Goal: Task Accomplishment & Management: Complete application form

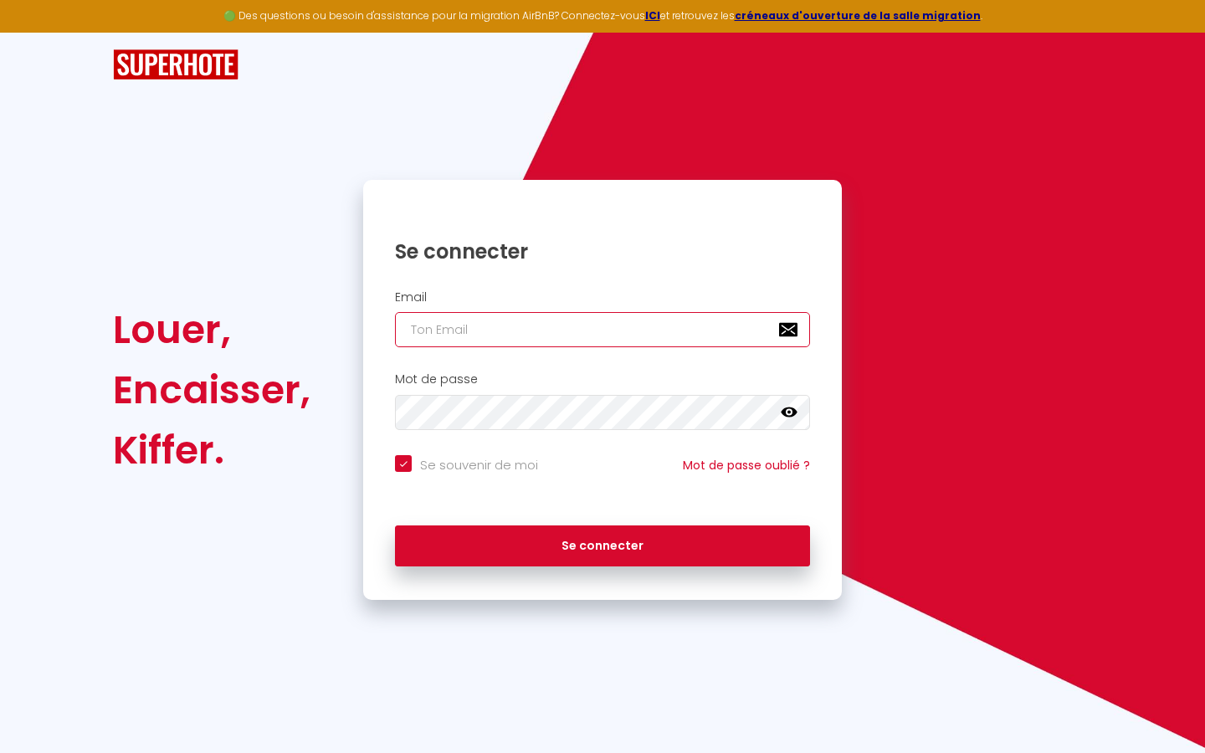
type input "l"
checkbox input "true"
type input "le"
checkbox input "true"
type input "les"
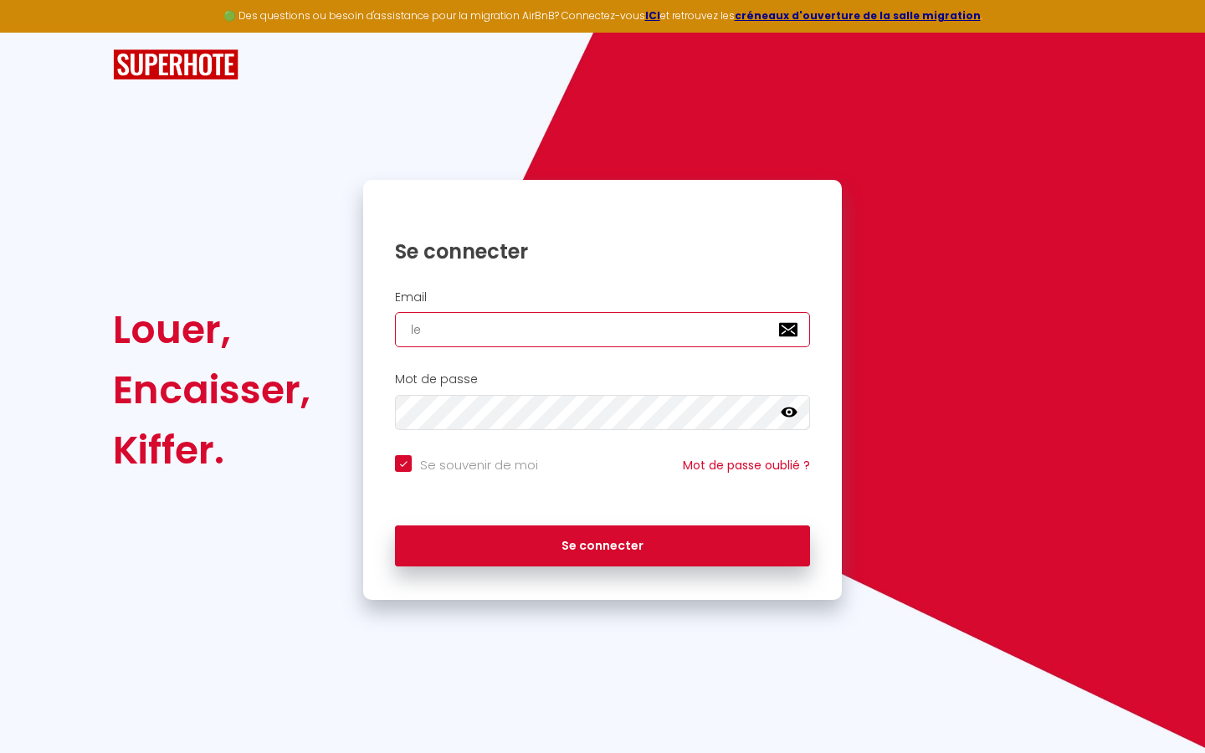
checkbox input "true"
type input "lesp"
checkbox input "true"
type input "lespa"
checkbox input "true"
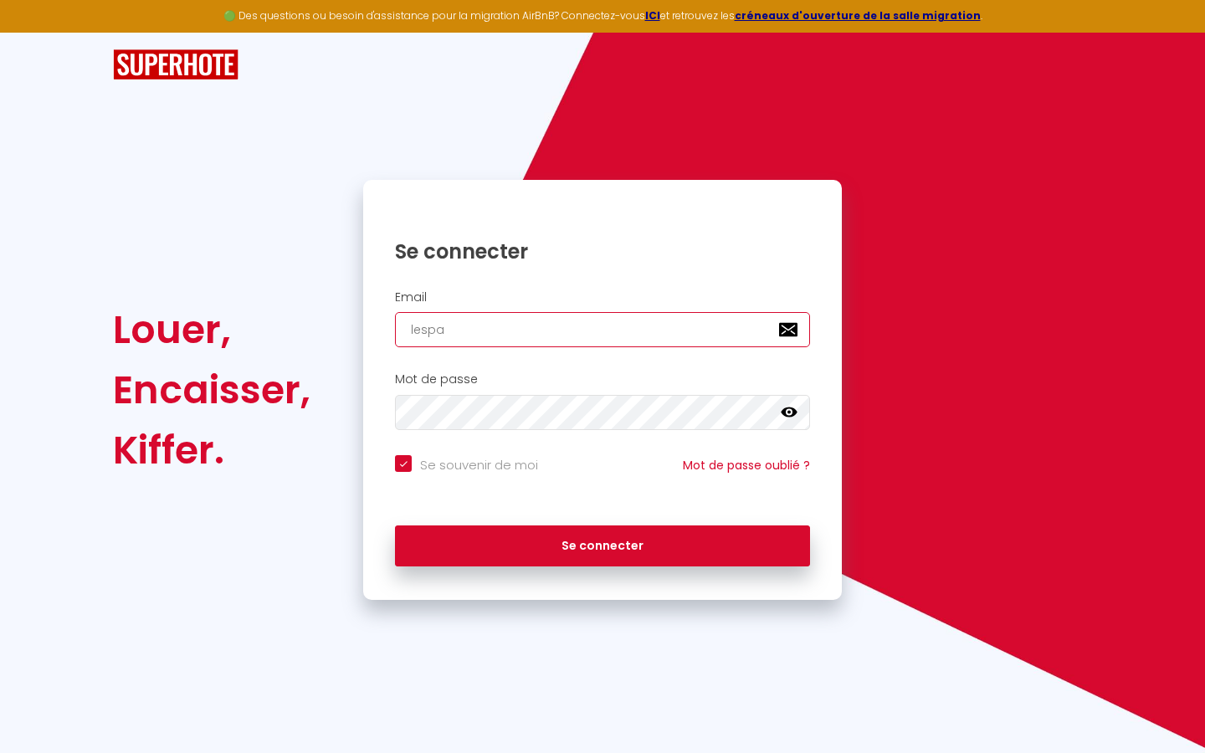
type input "lespac"
checkbox input "true"
type input "lespace"
checkbox input "true"
type input "lespaced"
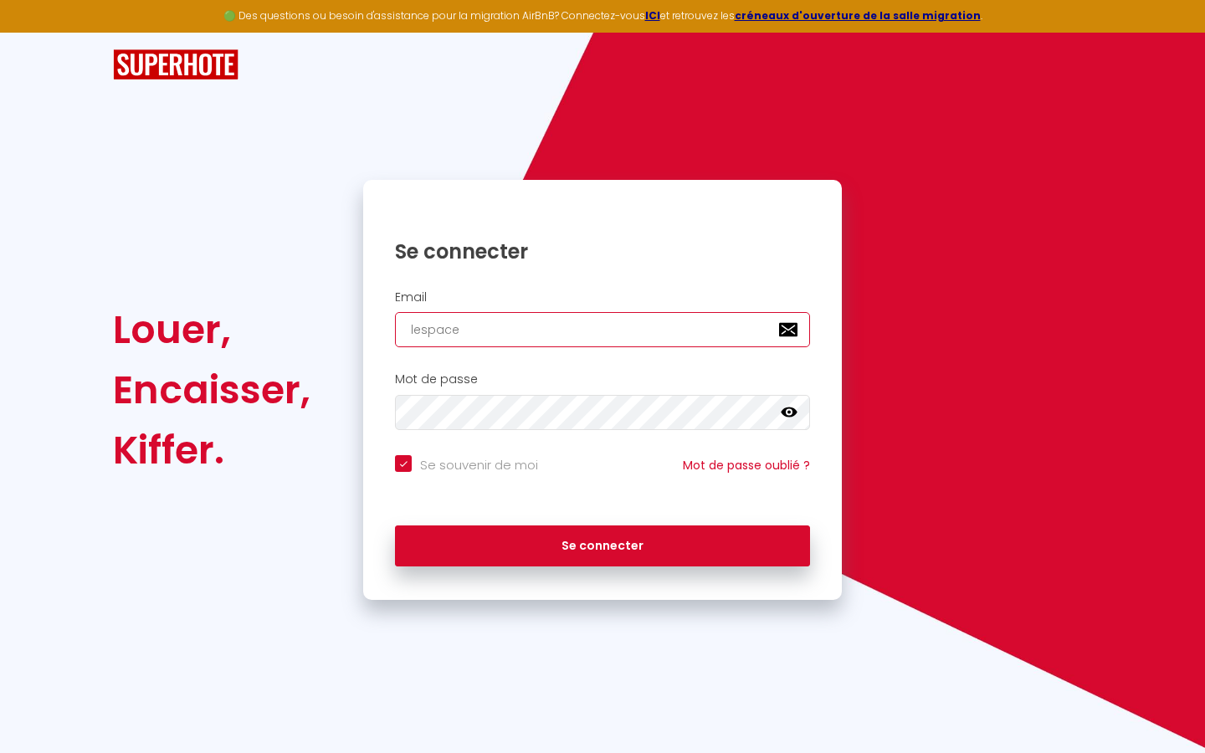
checkbox input "true"
type input "lespacede"
checkbox input "true"
type input "lespacedet"
checkbox input "true"
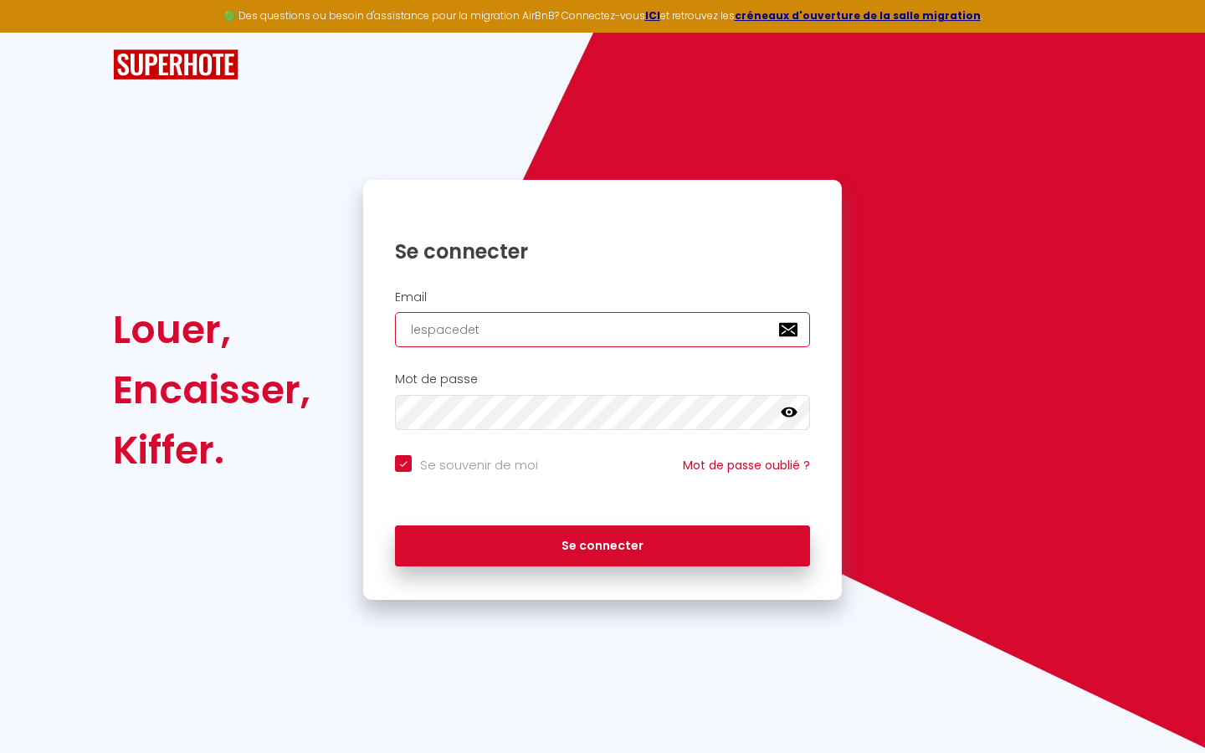
type input "lespacedete"
checkbox input "true"
type input "lespacedeten"
checkbox input "true"
type input "lespacedetent"
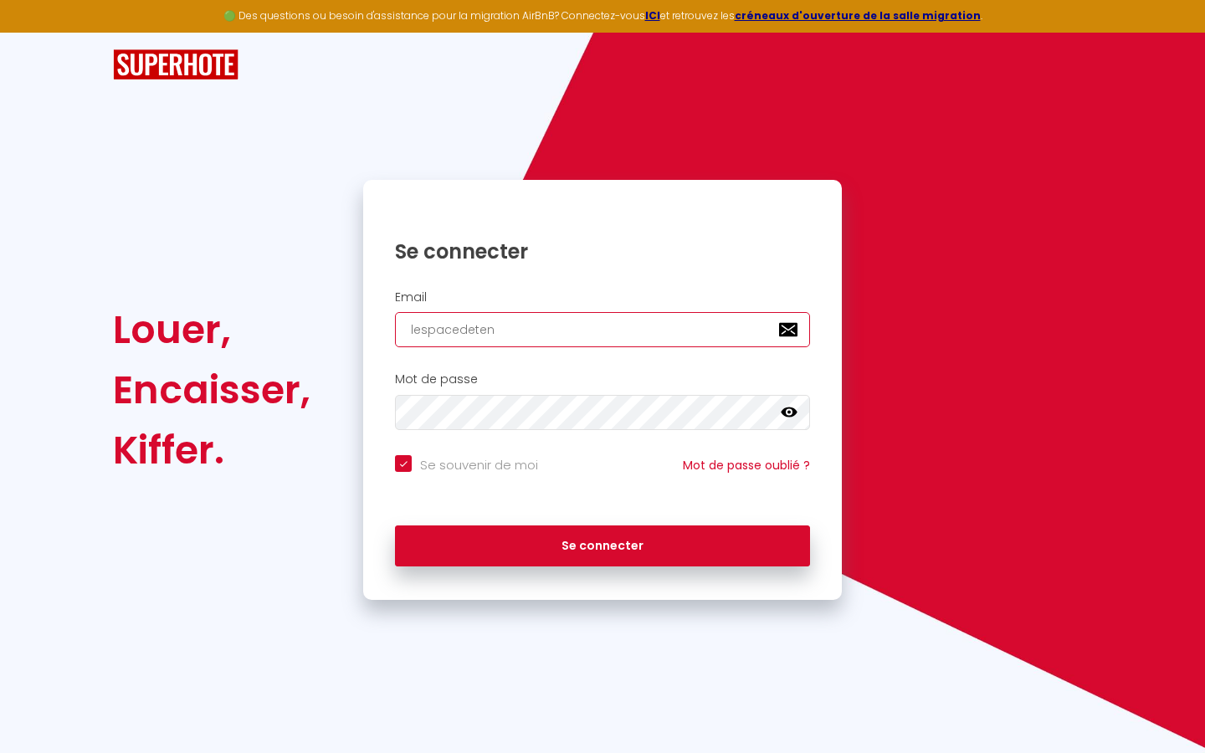
checkbox input "true"
type input "lespacedetente"
checkbox input "true"
type input "lespacedetente@"
checkbox input "true"
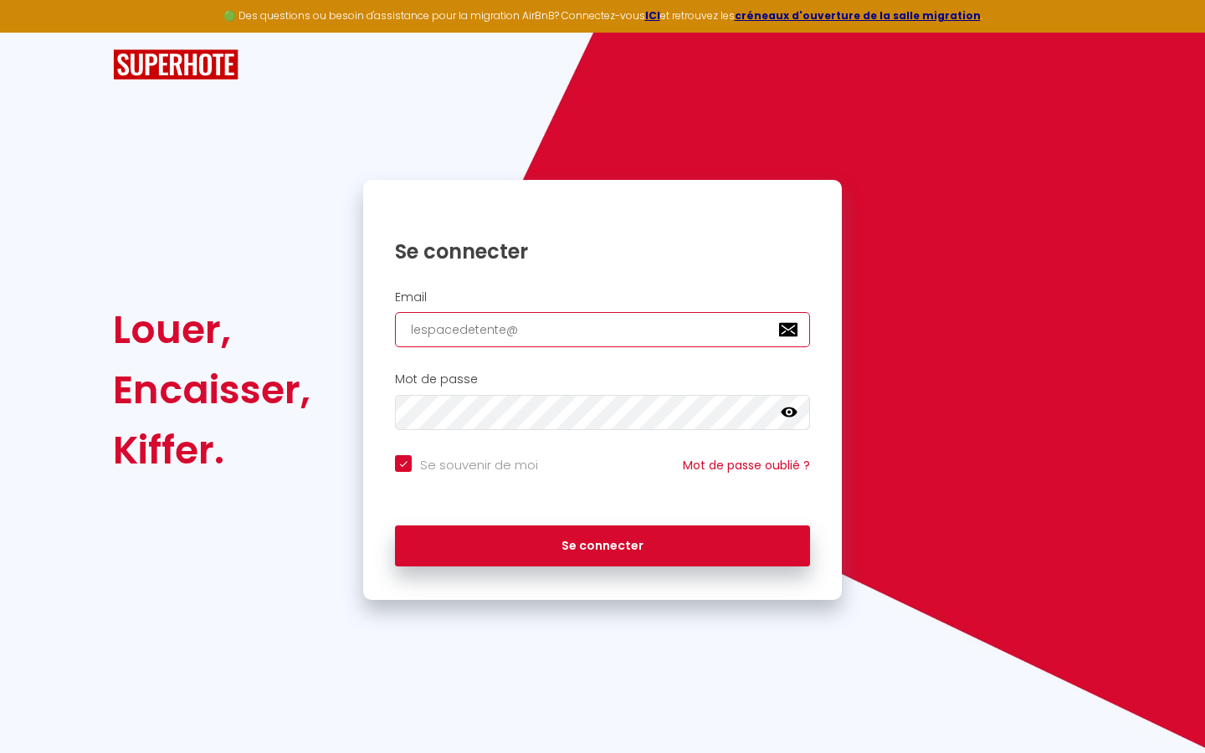
type input "lespacedetente@g"
checkbox input "true"
type input "lespacedetente@gm"
checkbox input "true"
type input "lespacedetente@gma"
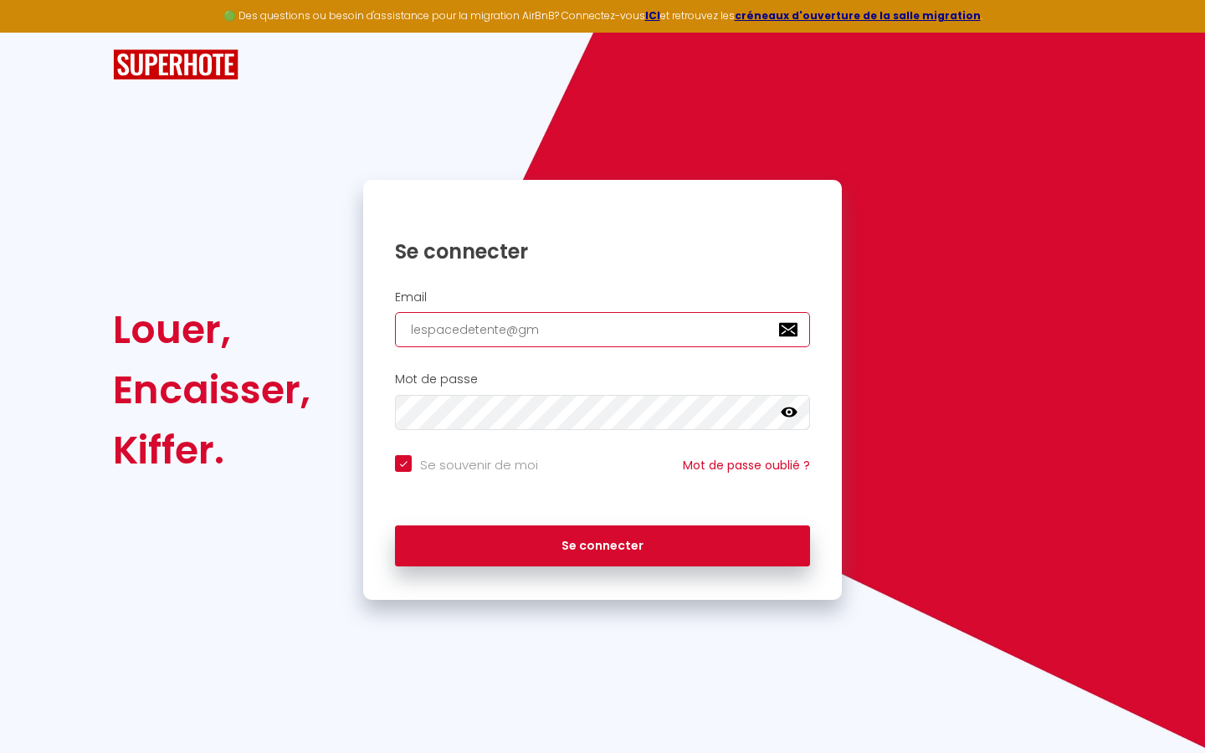
checkbox input "true"
type input "lespacedetente@gmai"
checkbox input "true"
type input "[EMAIL_ADDRESS]"
checkbox input "true"
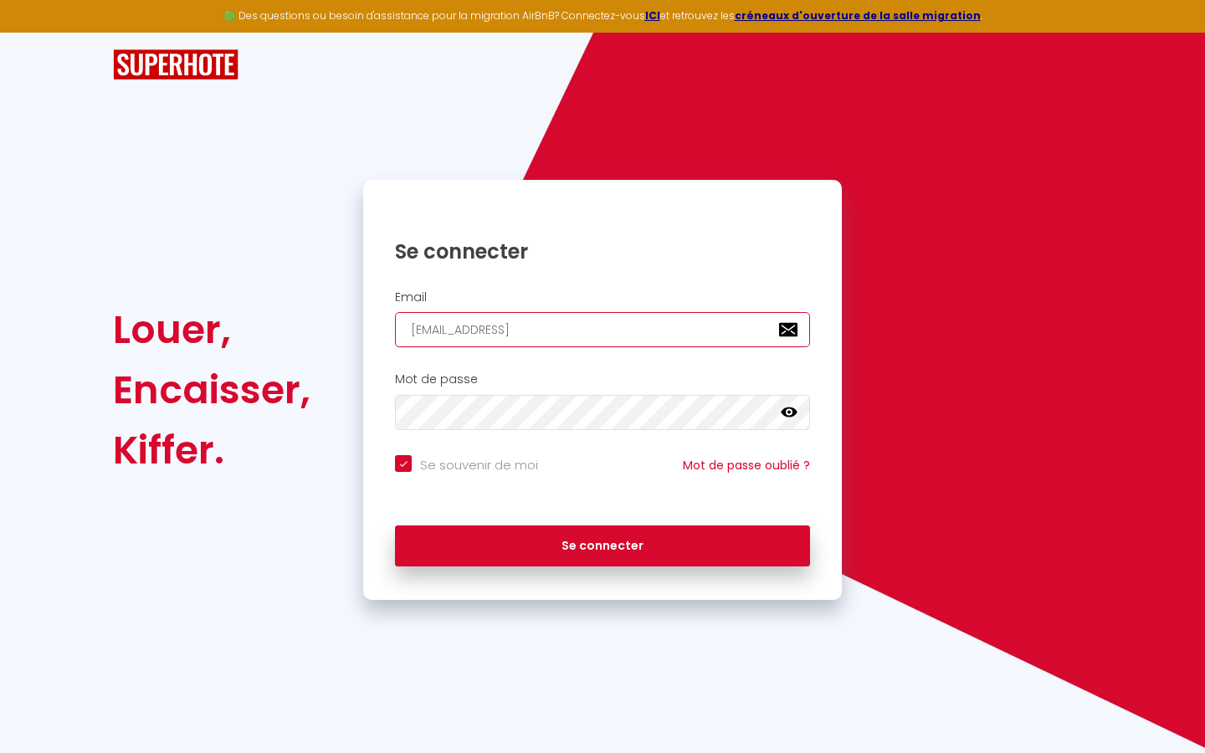
type input "[EMAIL_ADDRESS]."
checkbox input "true"
type input "lespacedetente@gmail.c"
checkbox input "true"
type input "[EMAIL_ADDRESS][DOMAIN_NAME]"
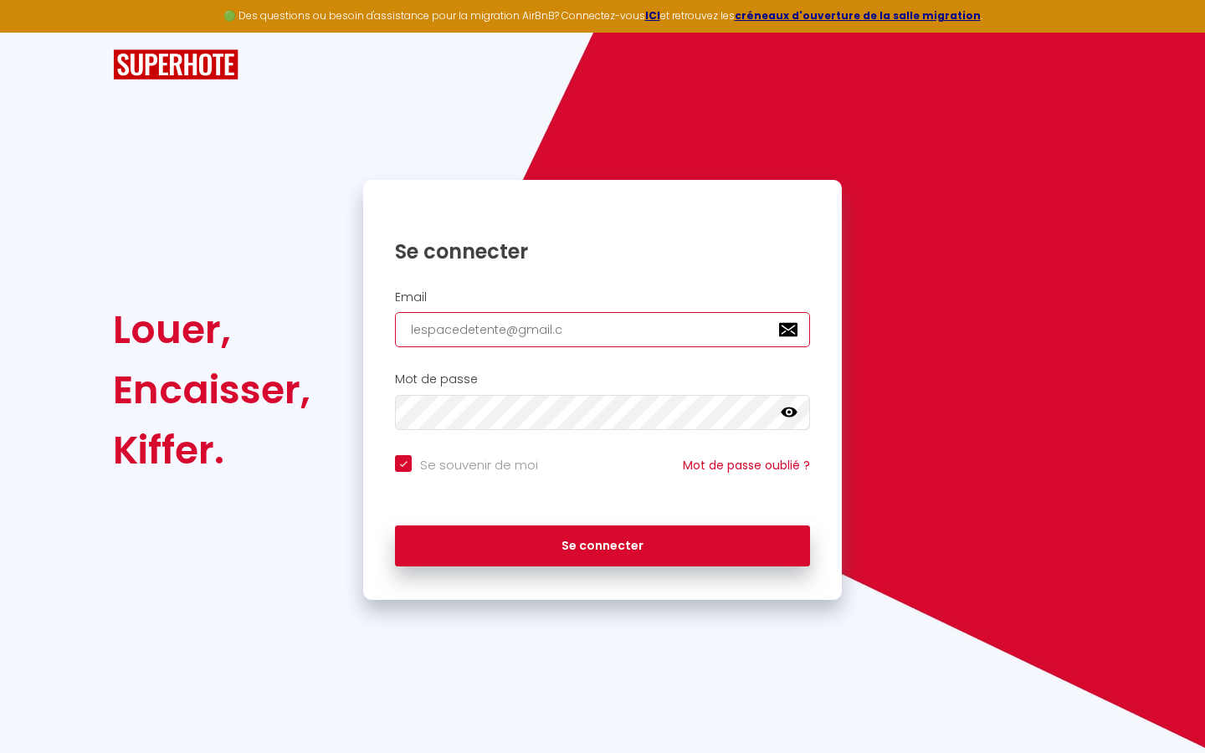
checkbox input "true"
type input "[EMAIL_ADDRESS][DOMAIN_NAME]"
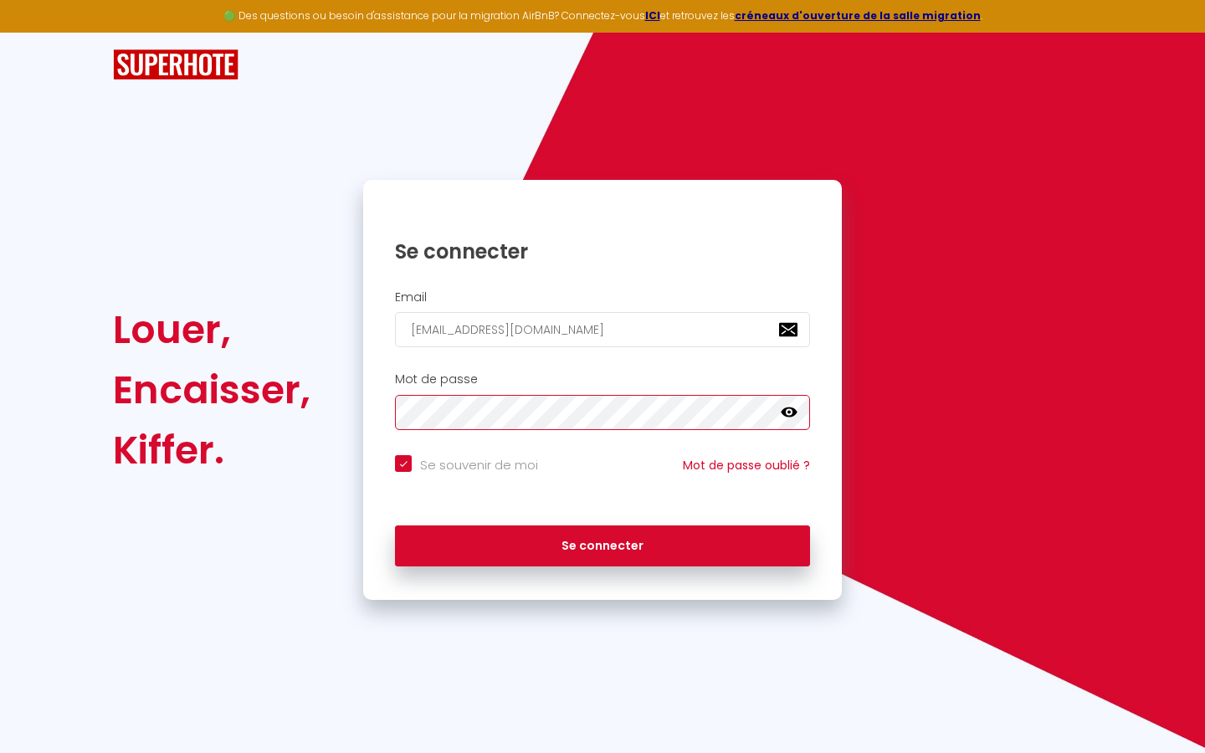
checkbox input "true"
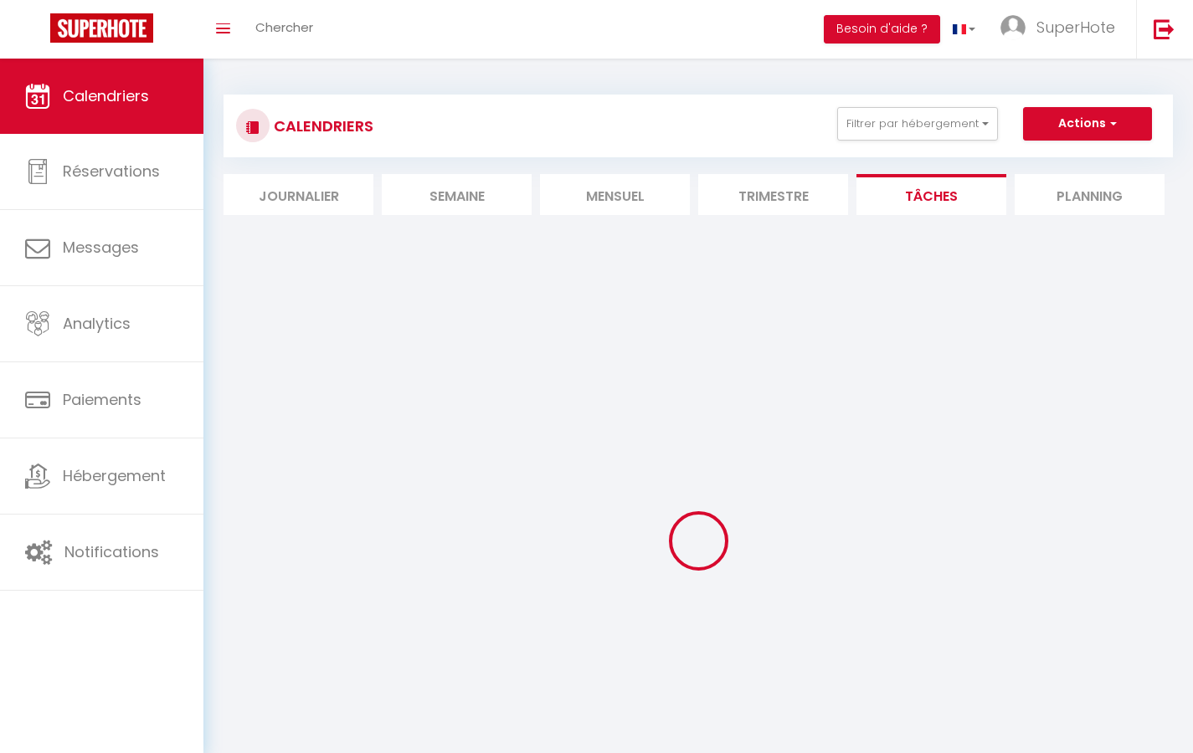
select select
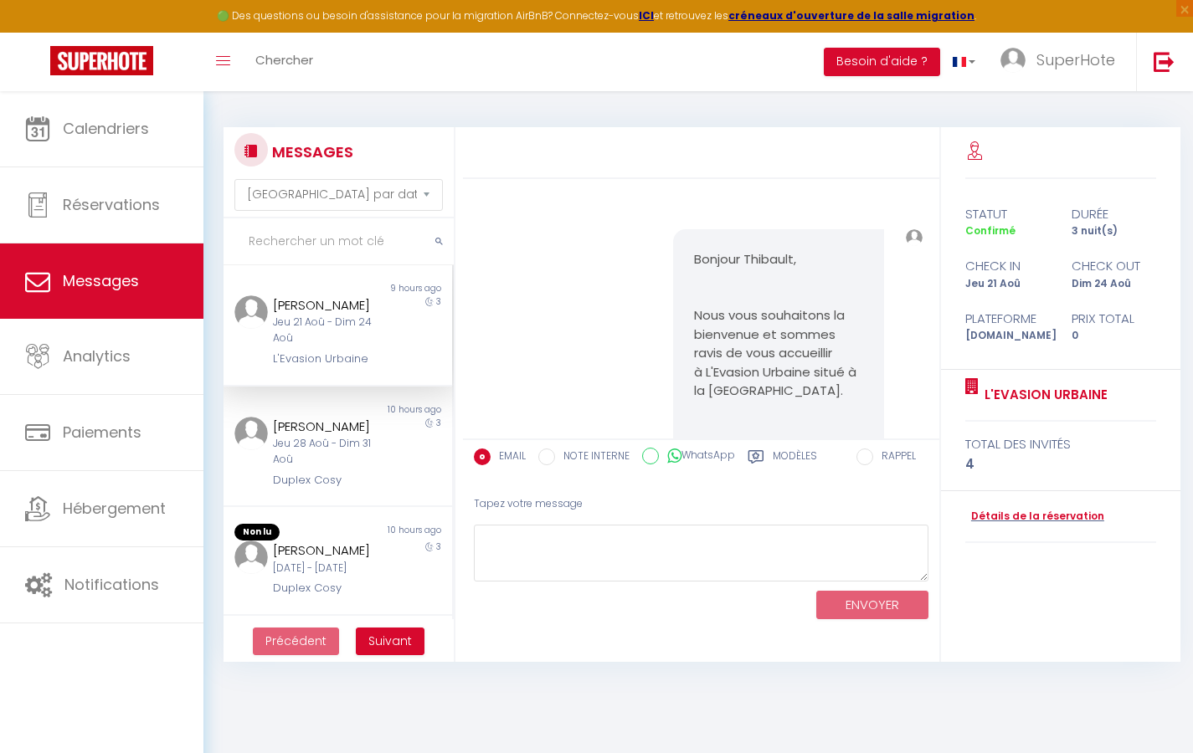
scroll to position [32169, 0]
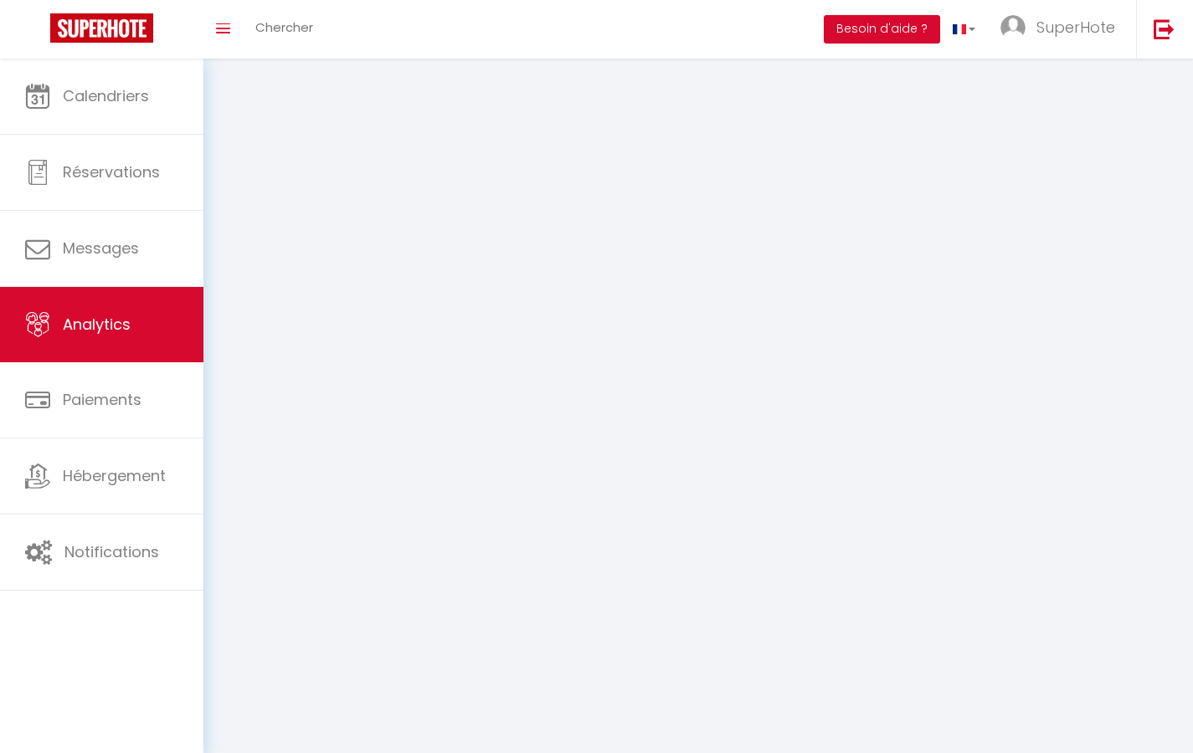
select select "2025"
select select "9"
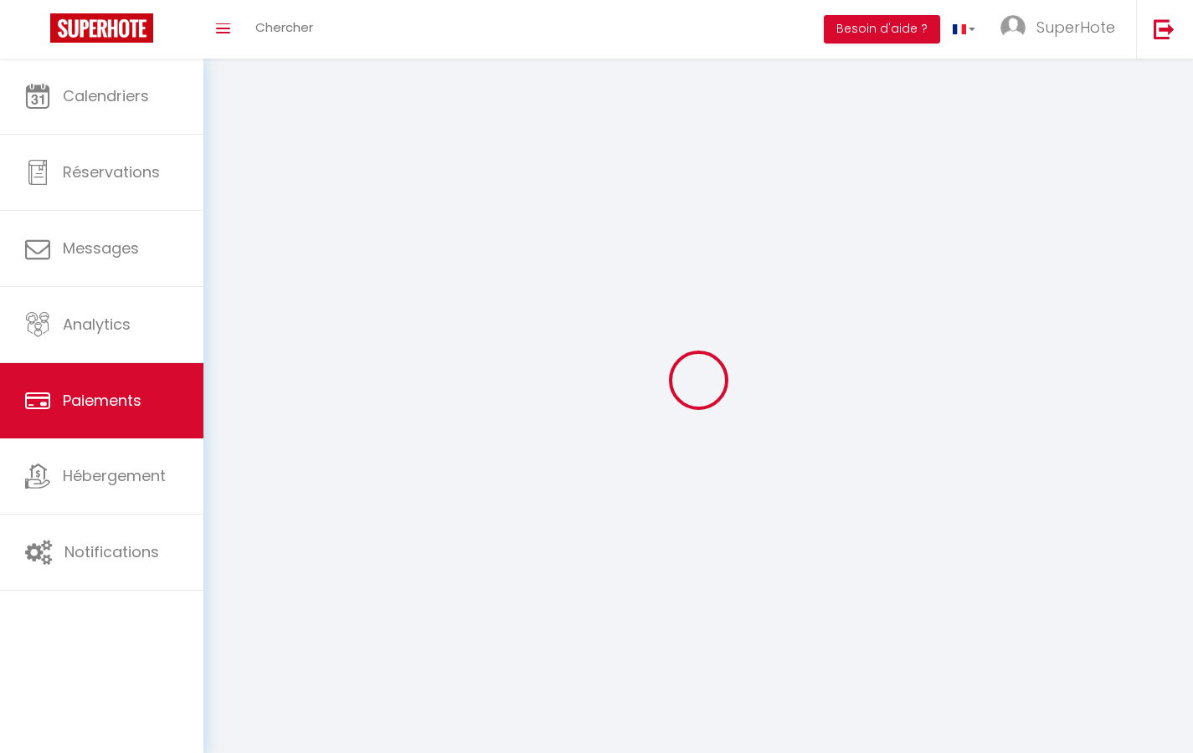
select select "2"
select select "0"
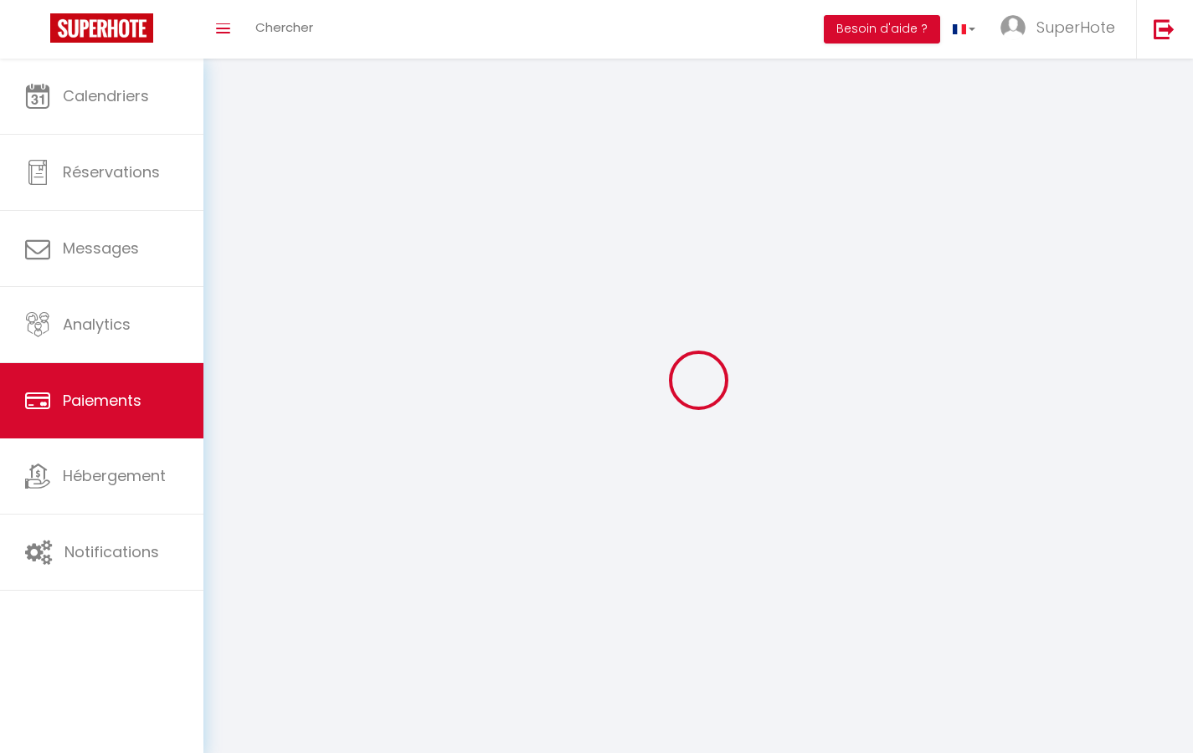
select select "0"
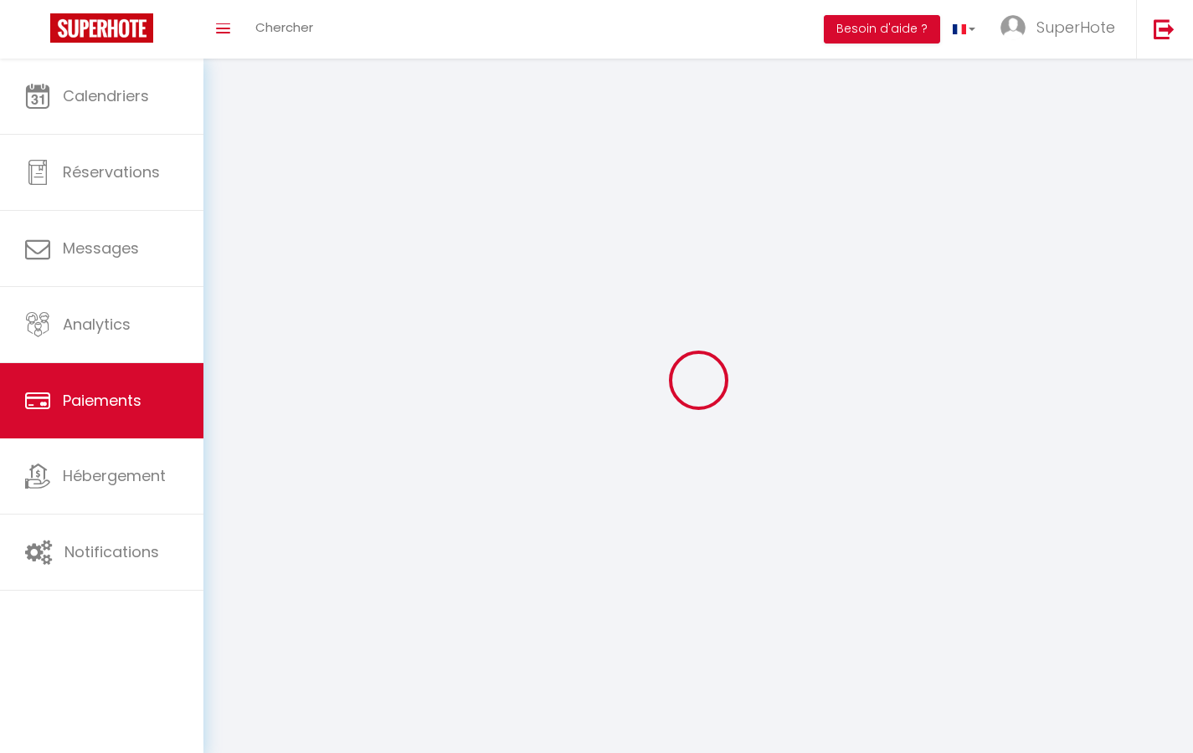
select select "0"
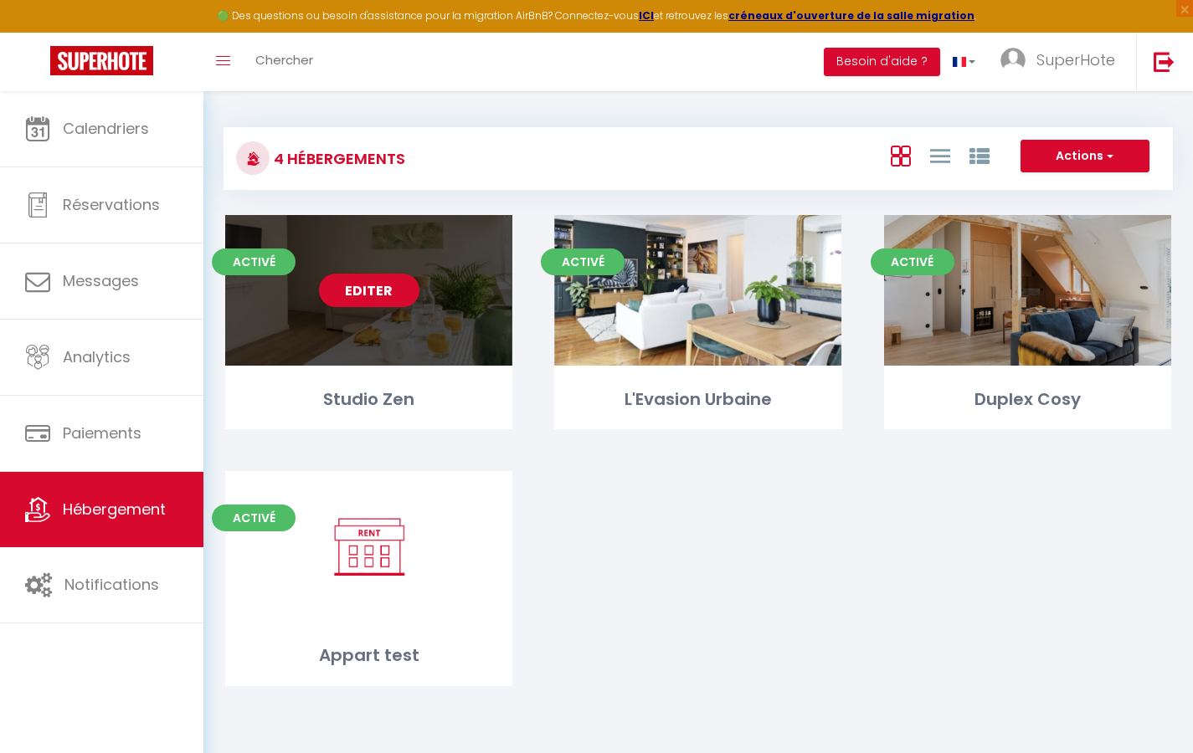
select select "3"
select select "2"
select select "1"
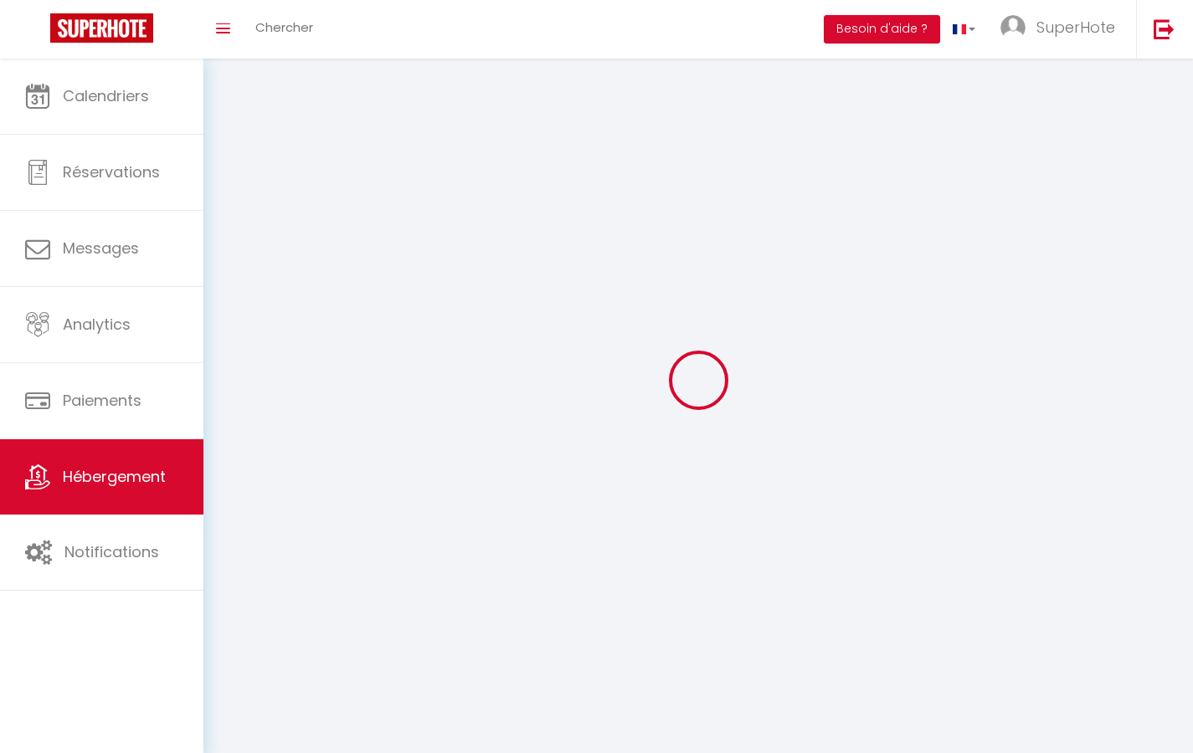
select select
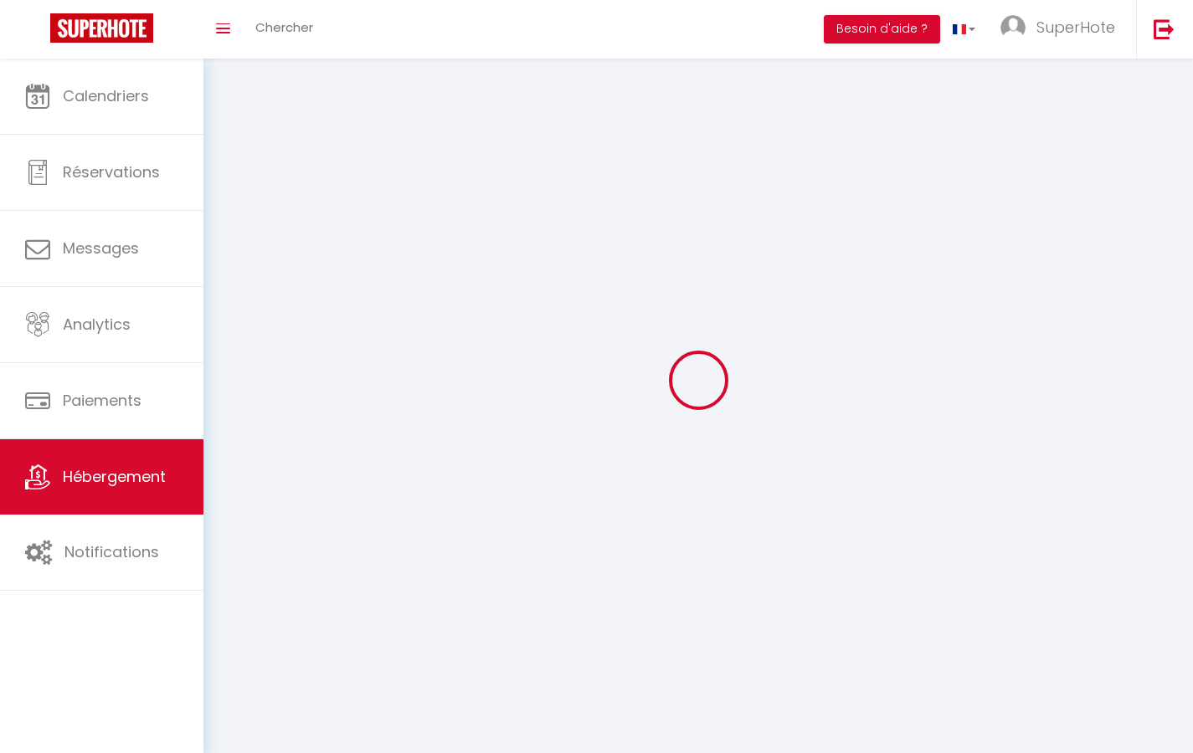
checkbox input "false"
select select
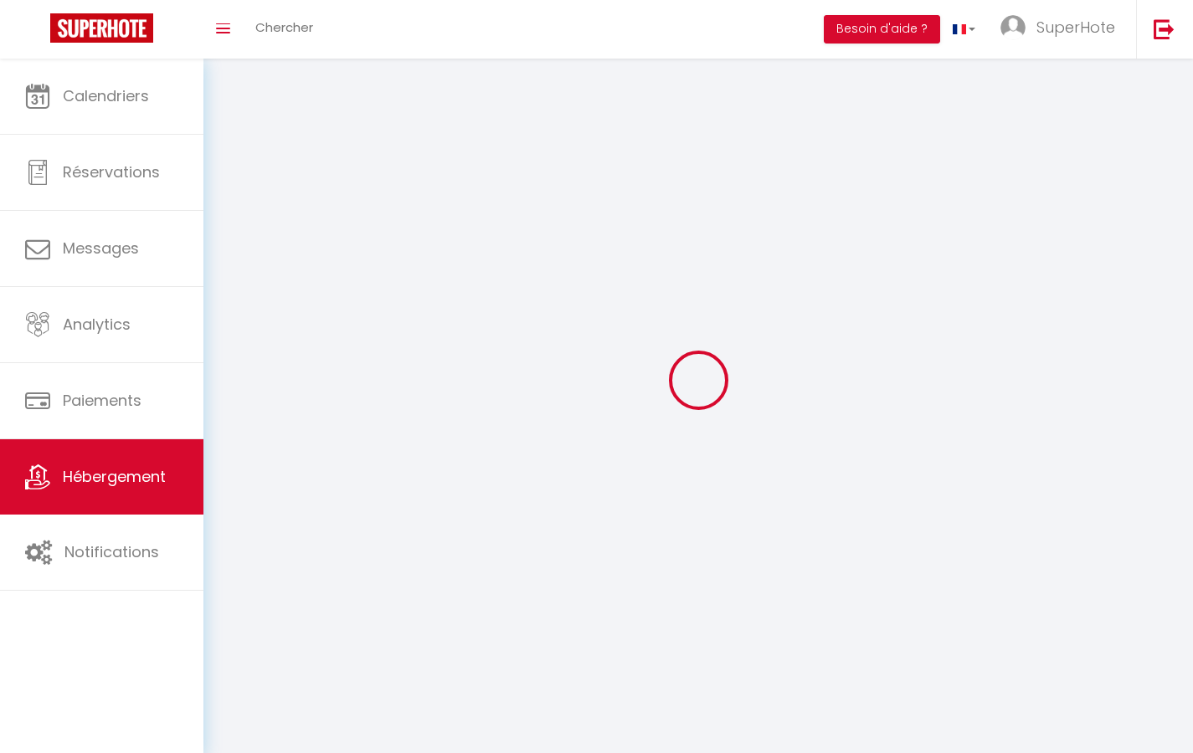
select select
select select "1"
select select
select select "28"
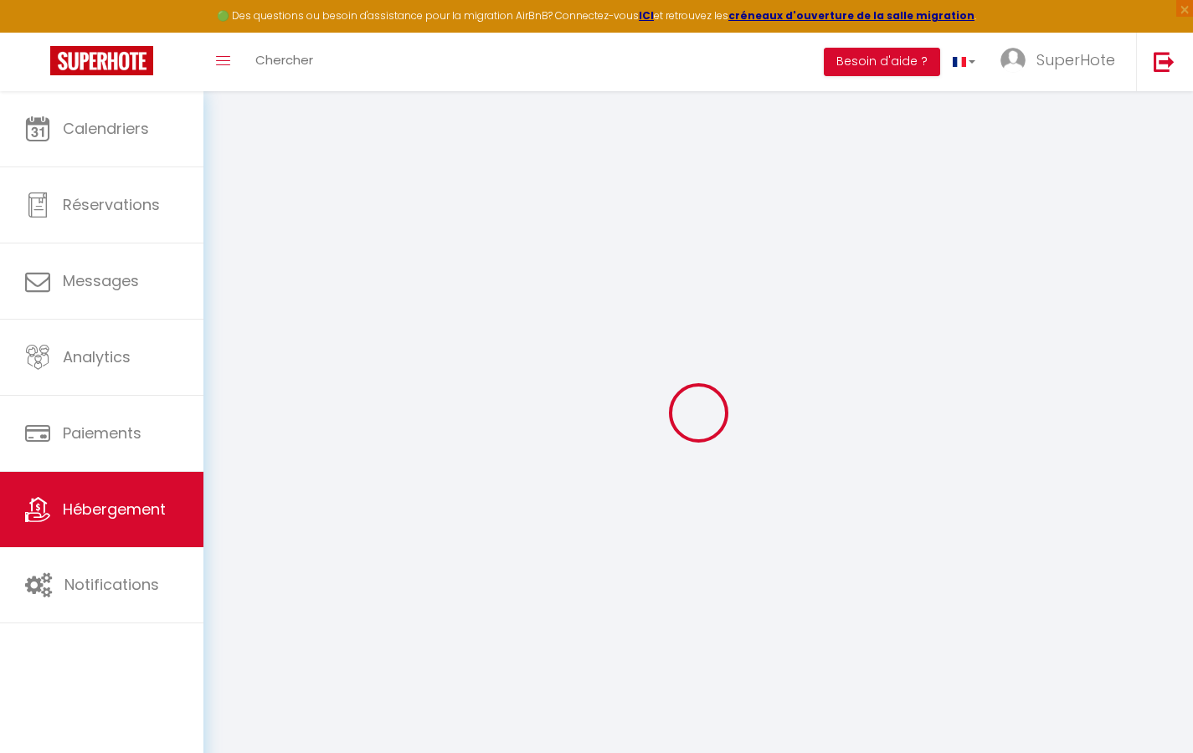
select select
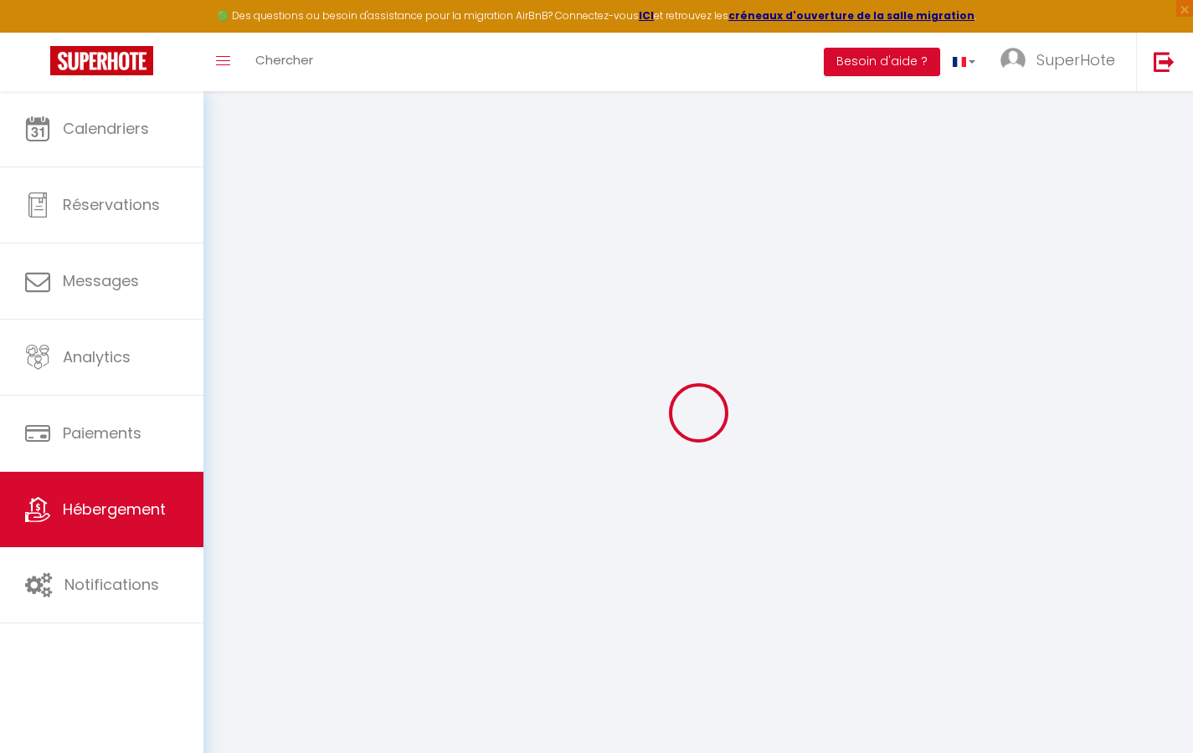
select select
checkbox input "false"
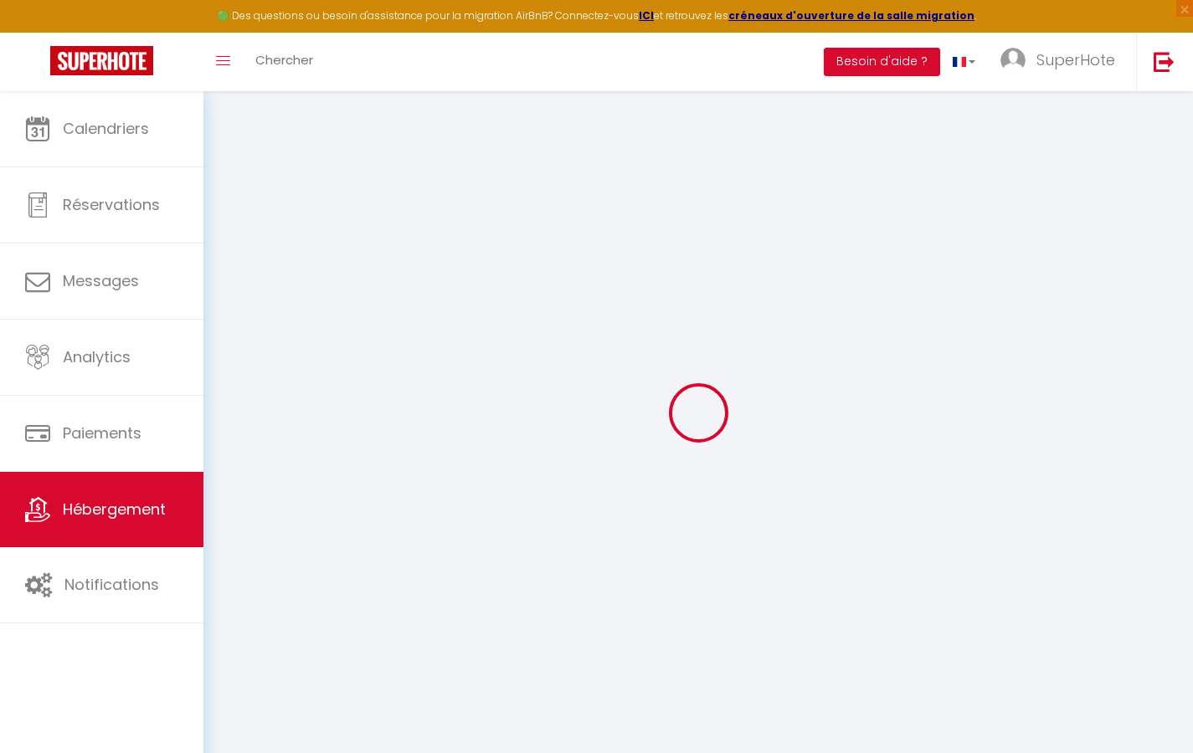
select select
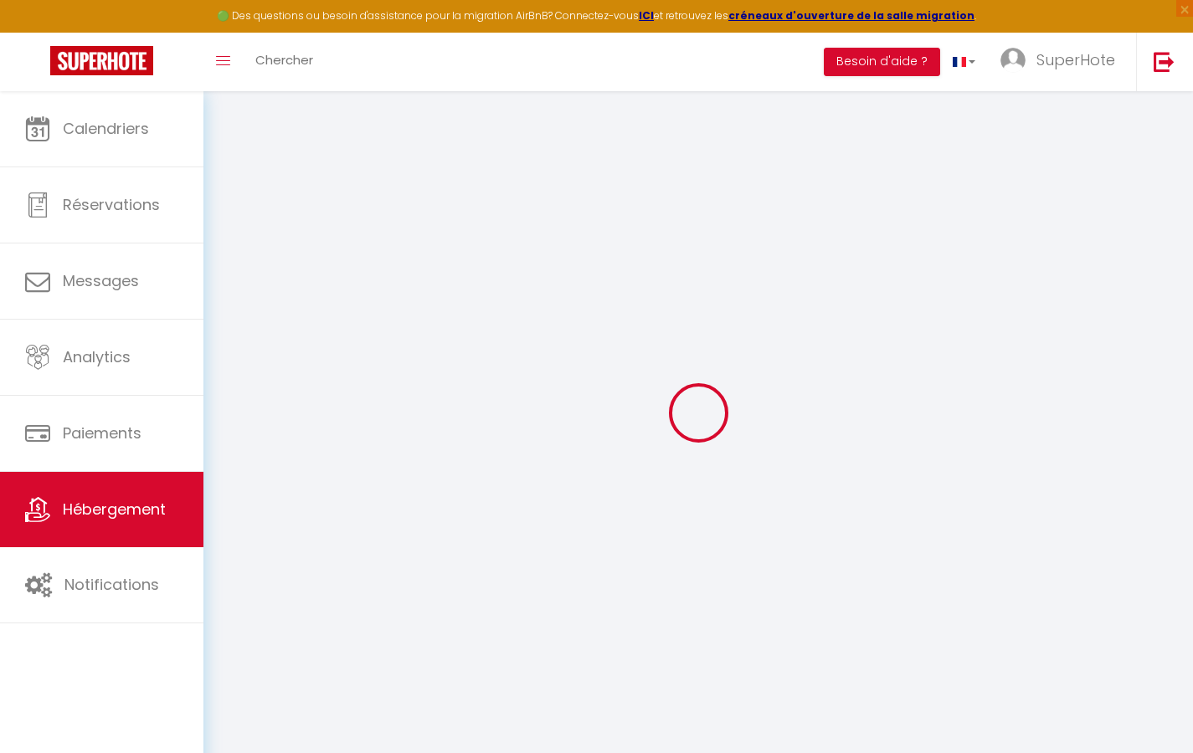
select select
checkbox input "false"
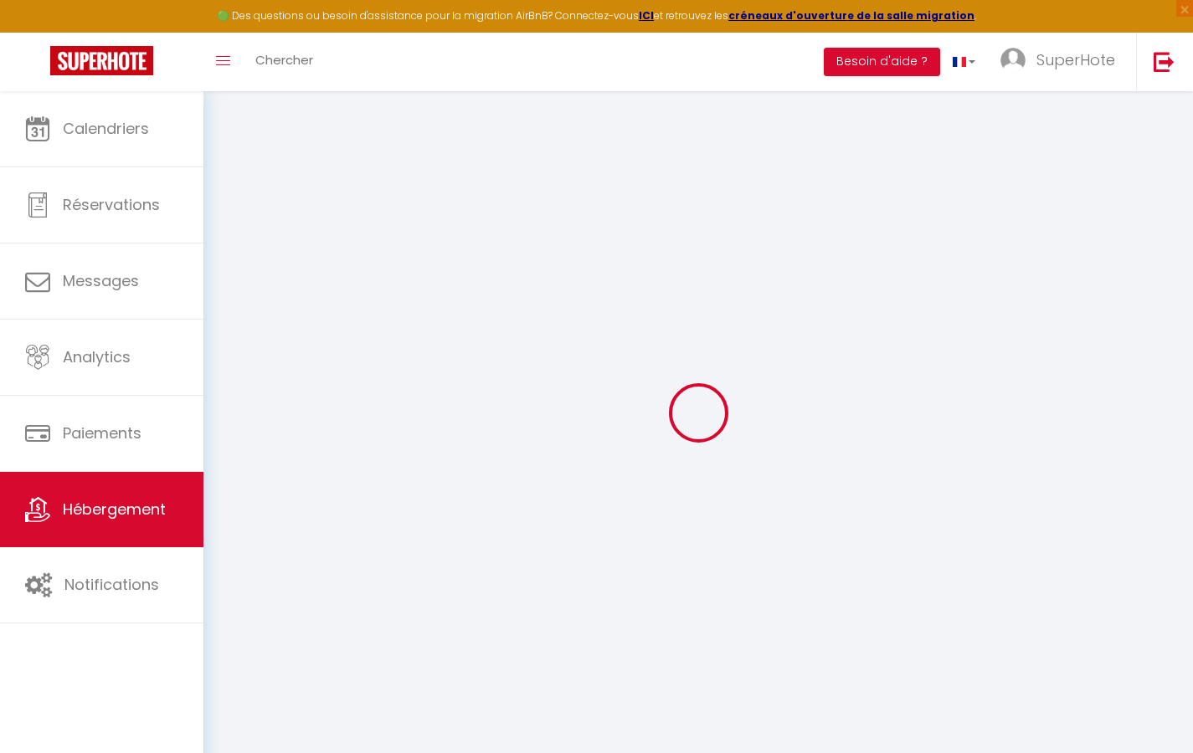
checkbox input "false"
select select
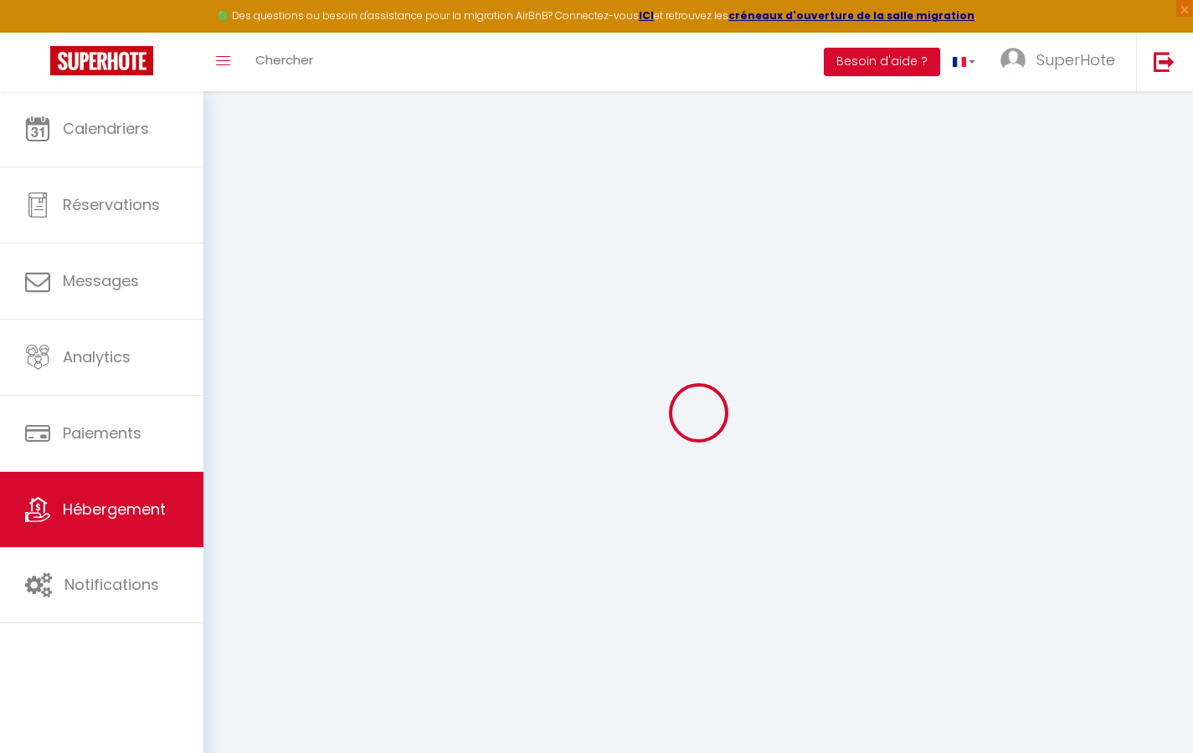
select select
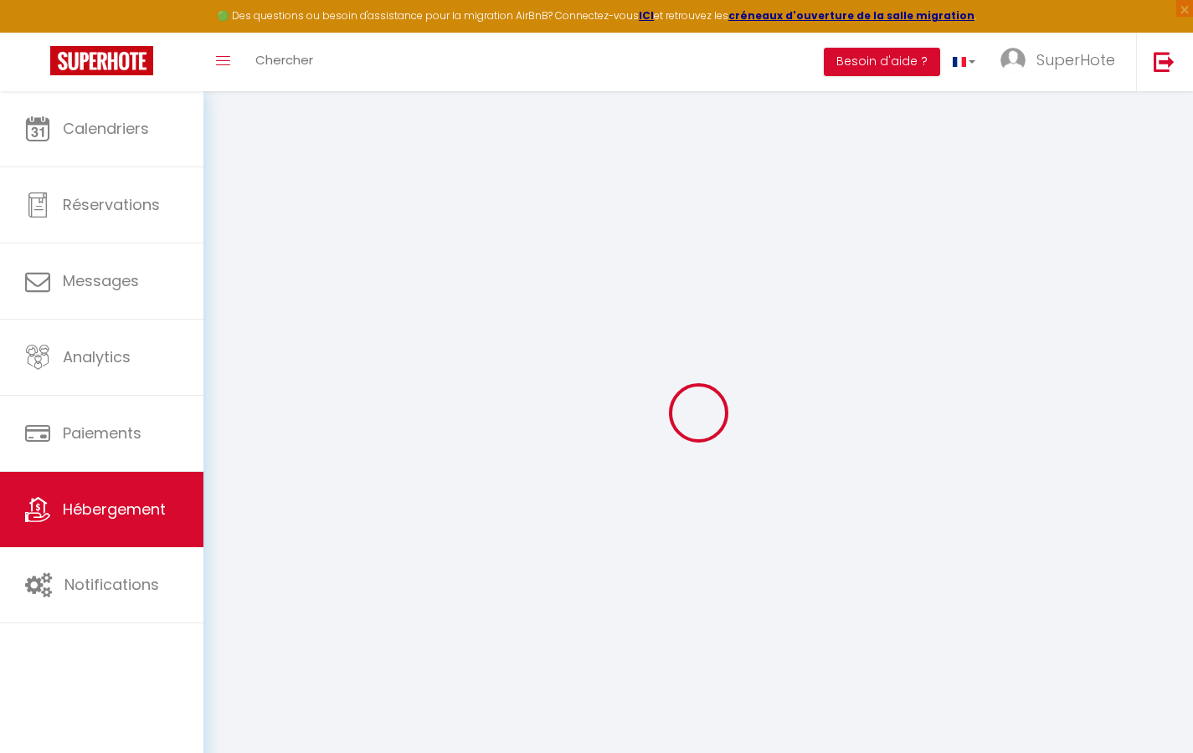
checkbox input "false"
select select
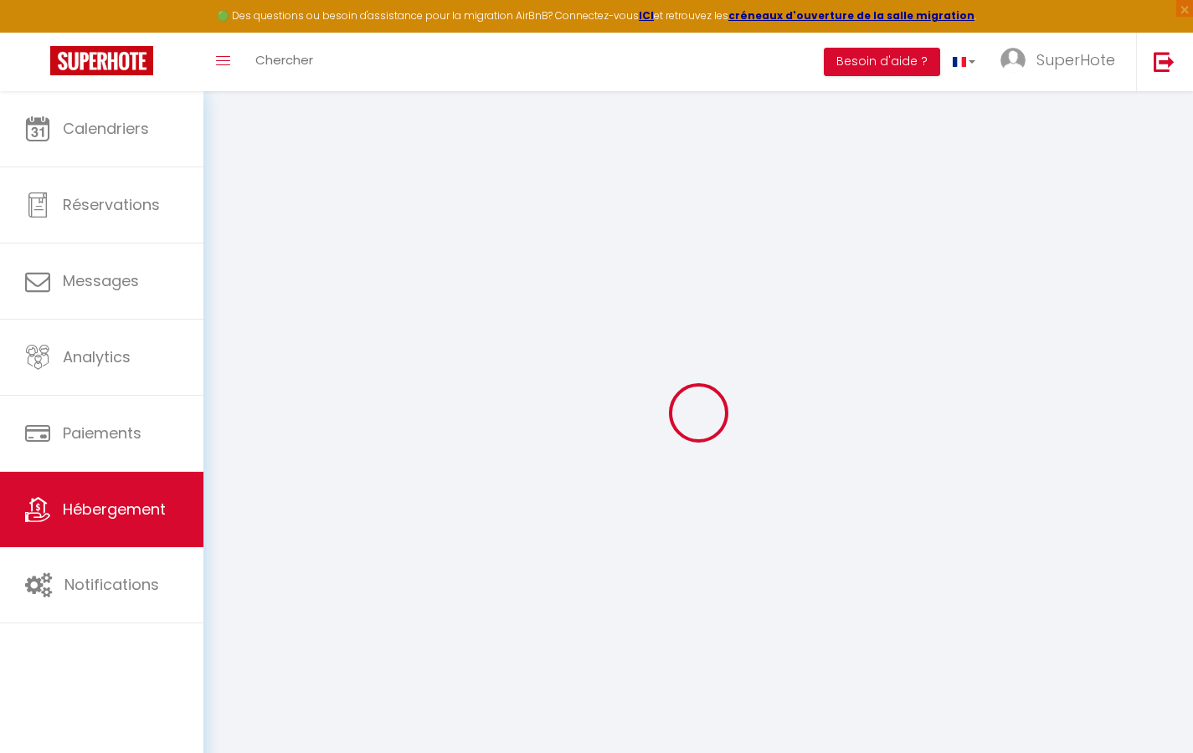
select select
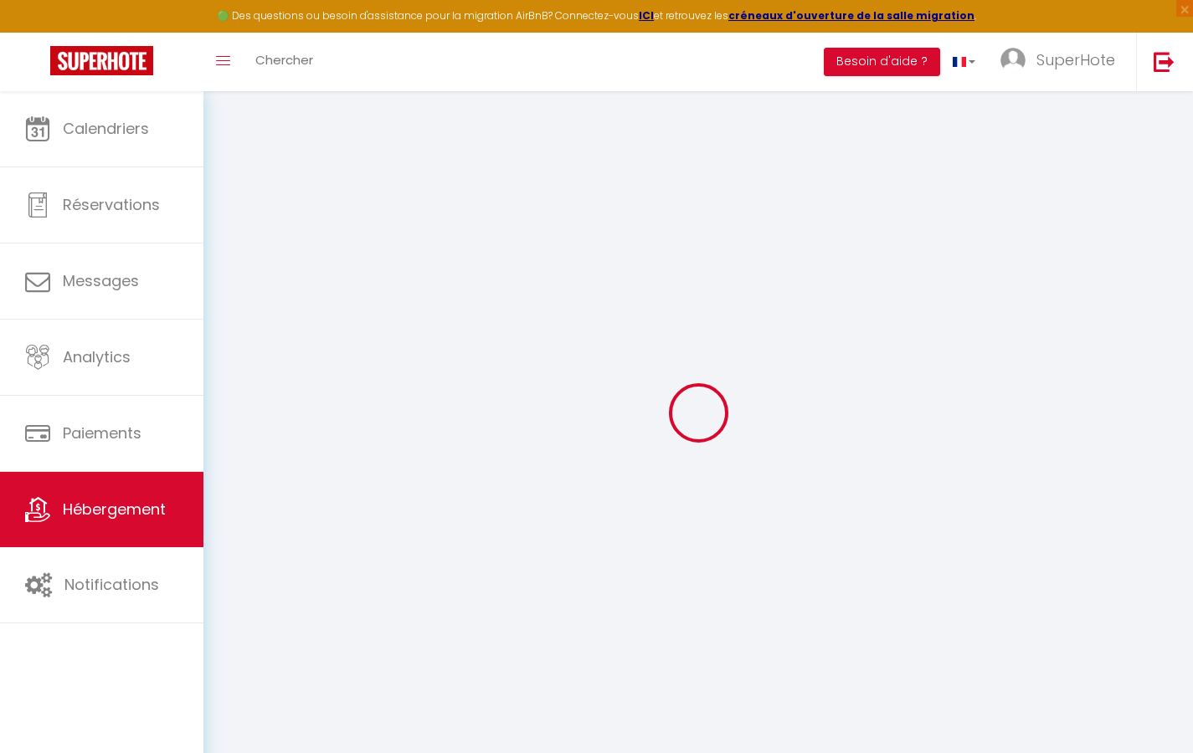
select select
checkbox input "false"
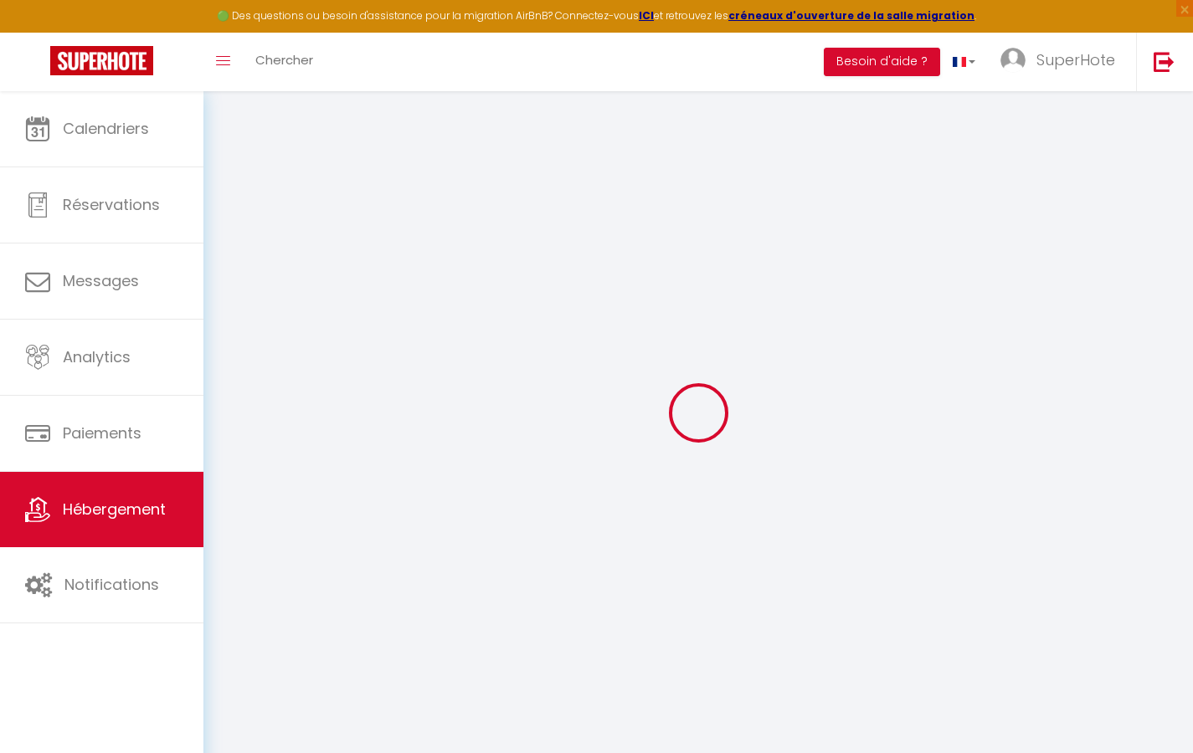
checkbox input "false"
select select
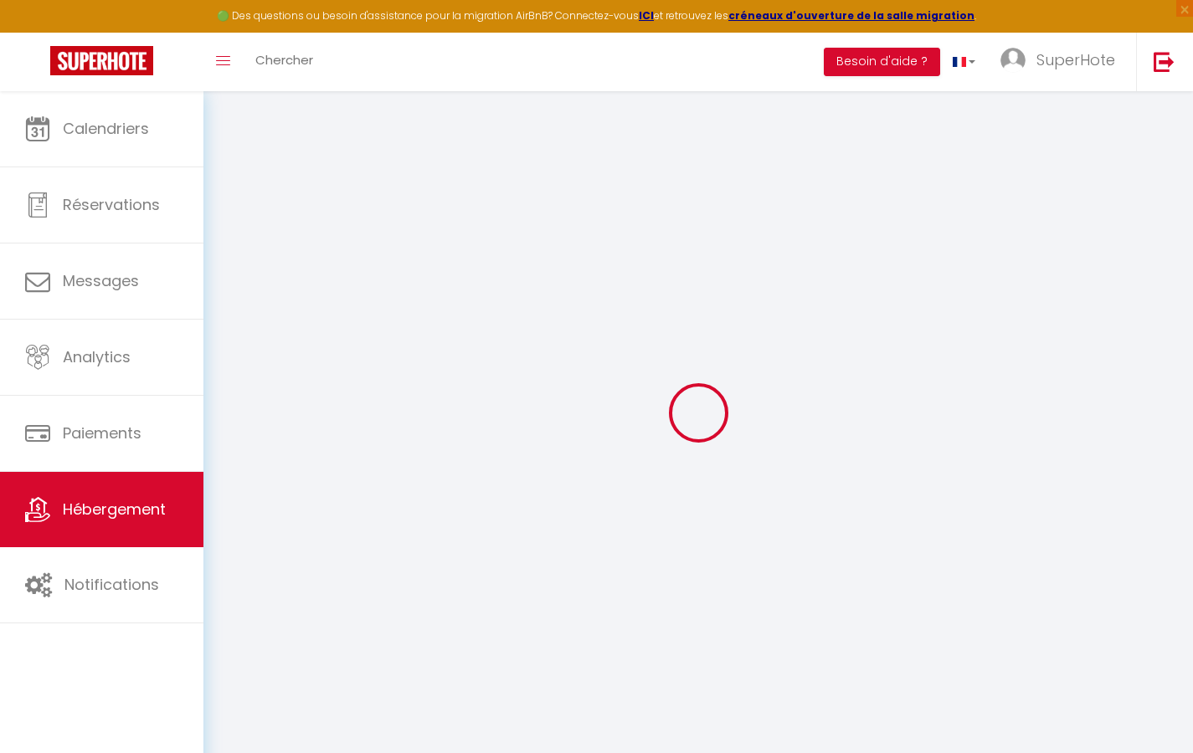
select select
checkbox input "false"
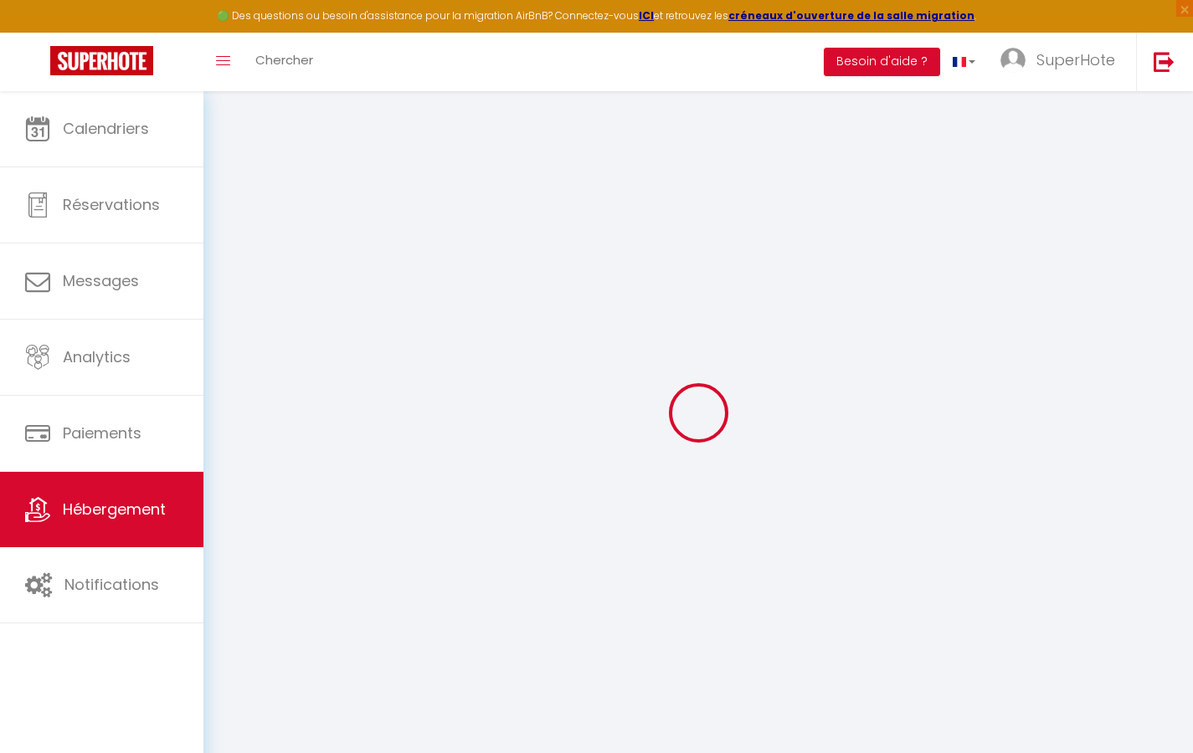
checkbox input "false"
select select
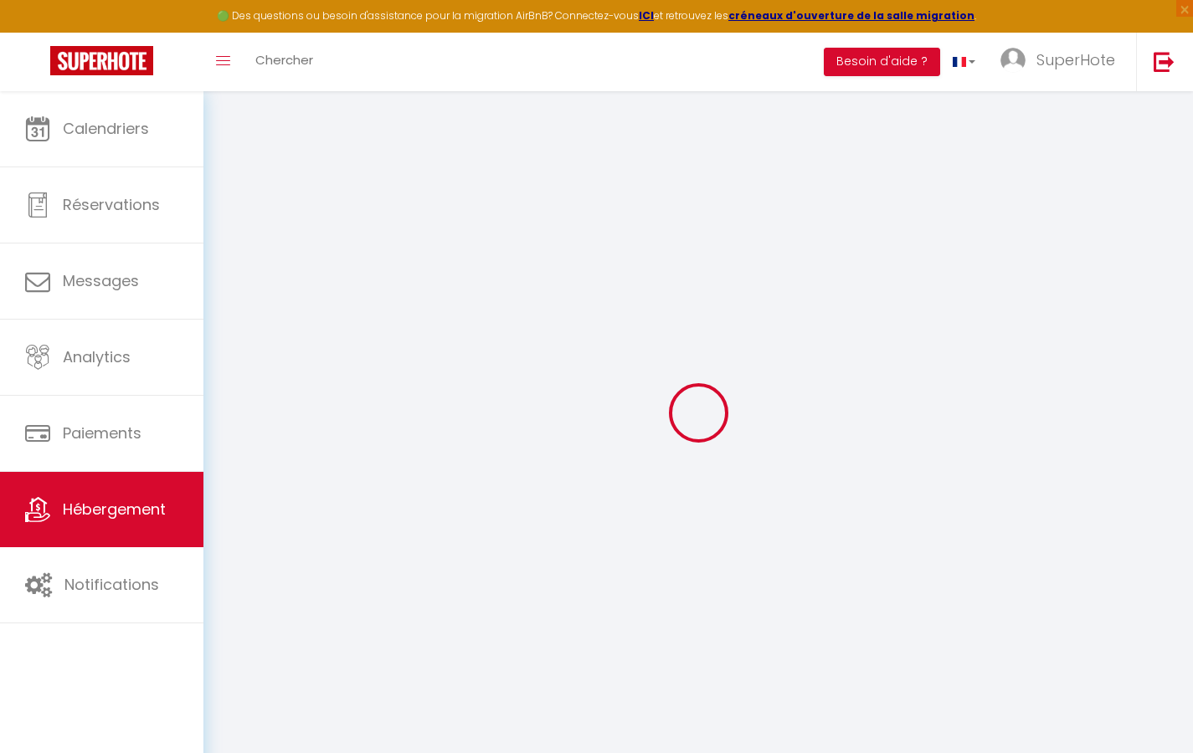
type input "Studio Zen"
type input "[PERSON_NAME]"
type input "DUPOND"
select select "1"
type input "60"
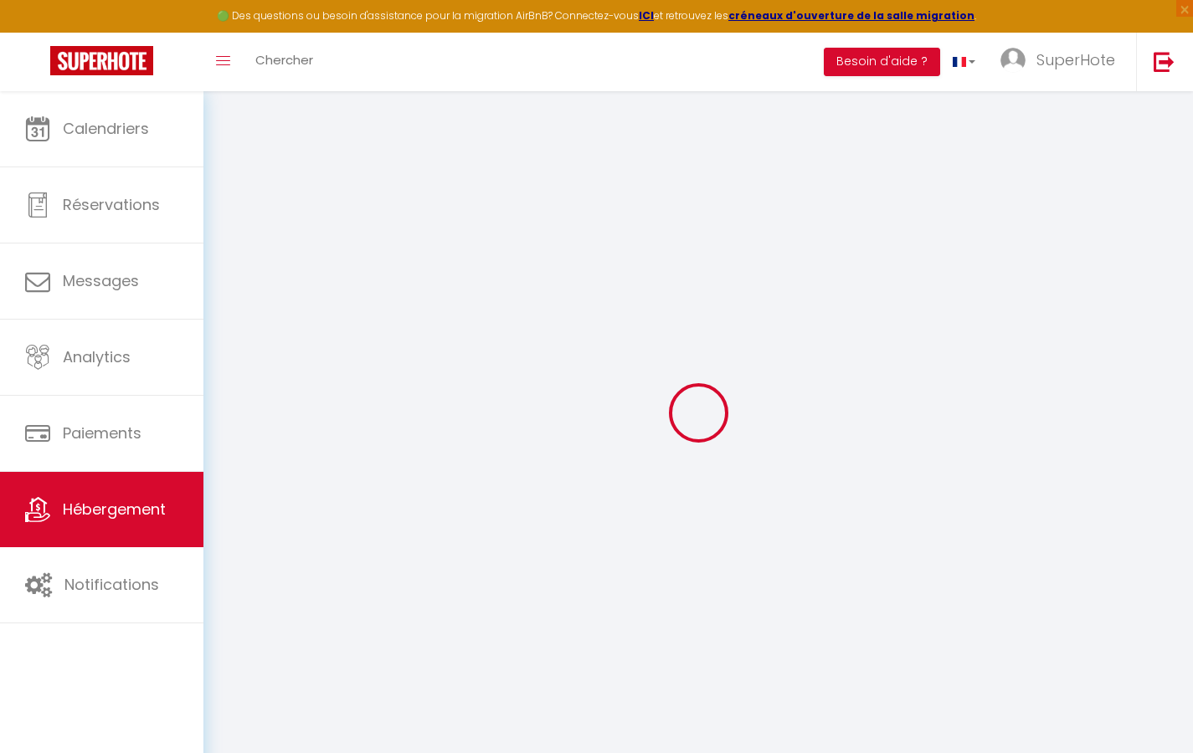
type input "5"
type input "40"
type input "3.99"
type input "500"
select select
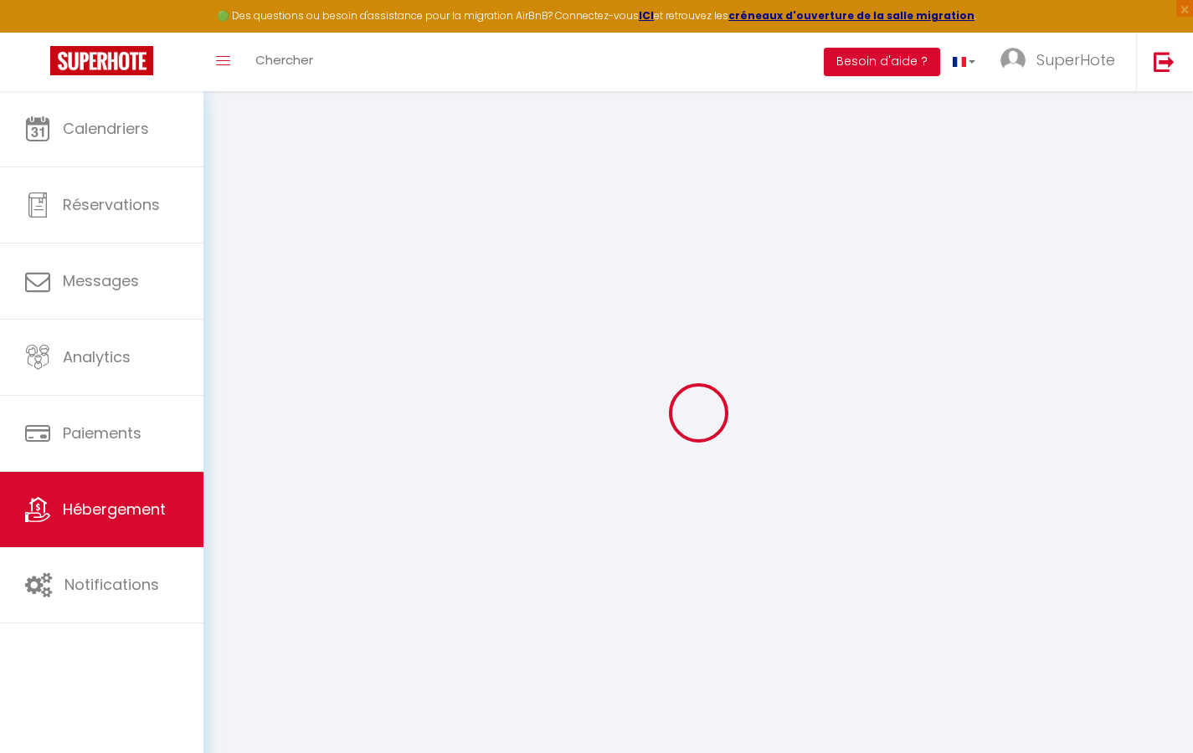
select select
type input "[STREET_ADDRESS]"
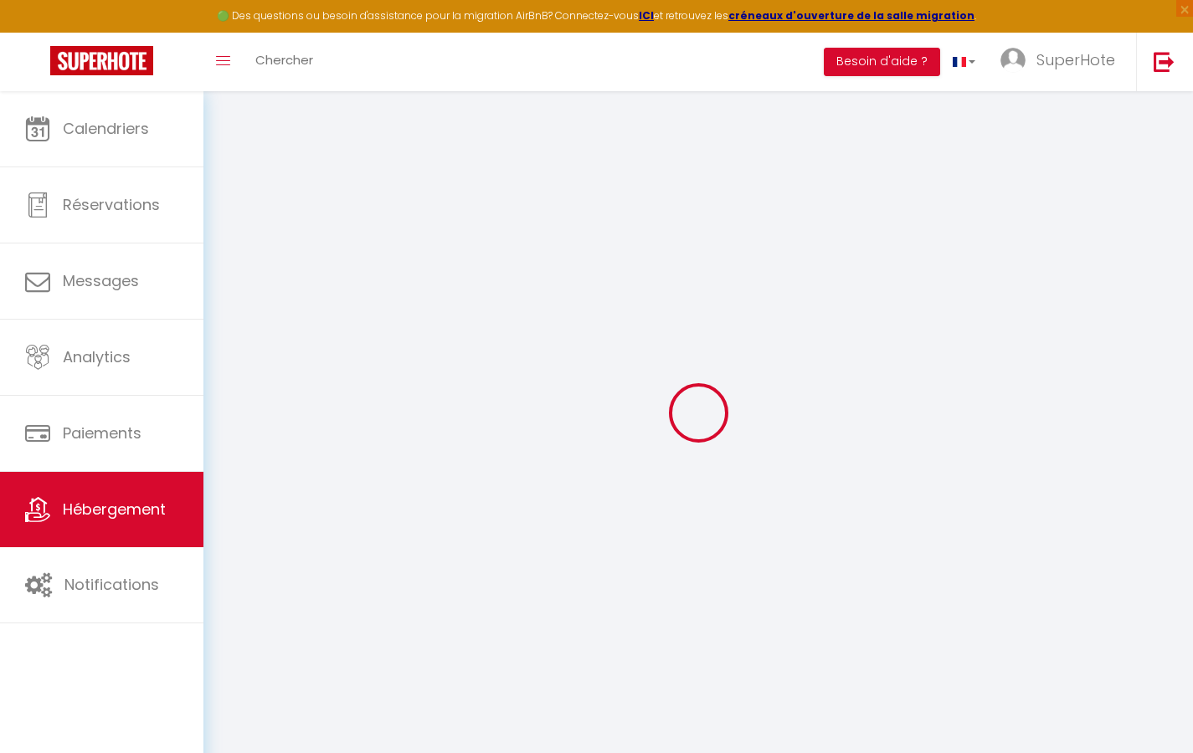
type input "31200"
type input "[GEOGRAPHIC_DATA]"
type input "[EMAIL_ADDRESS][DOMAIN_NAME]"
select select
checkbox input "true"
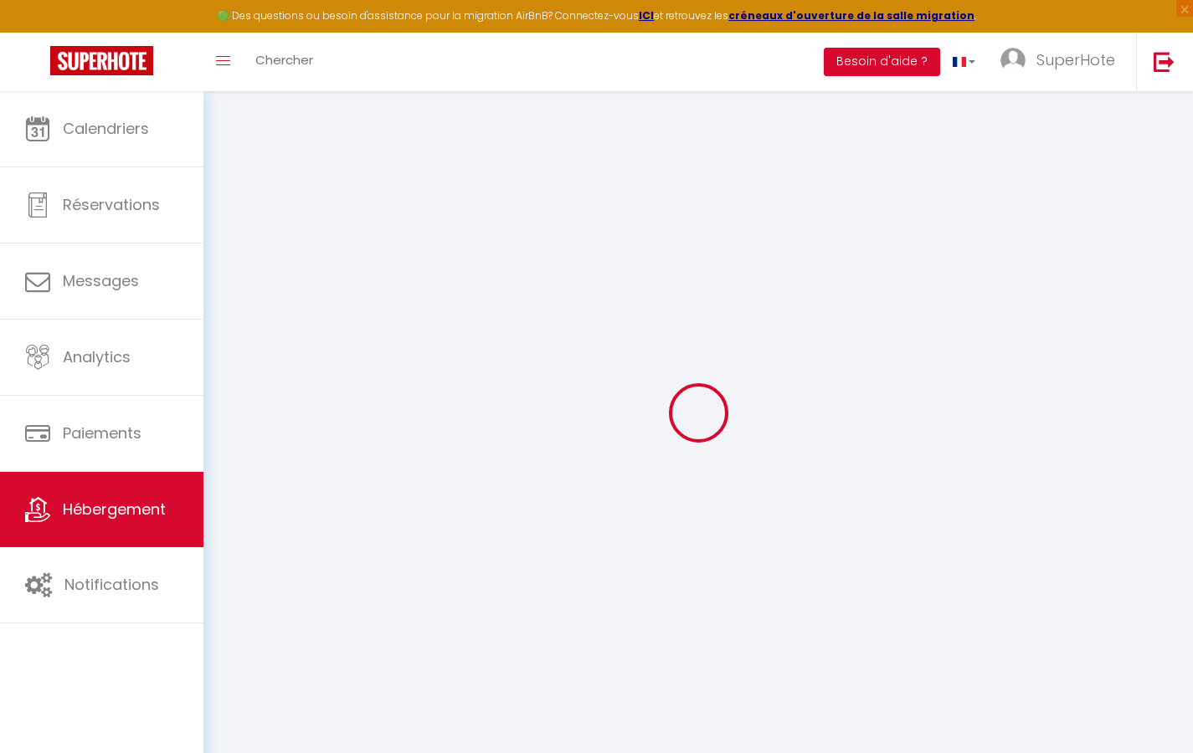
checkbox input "false"
type input "50"
type input "20"
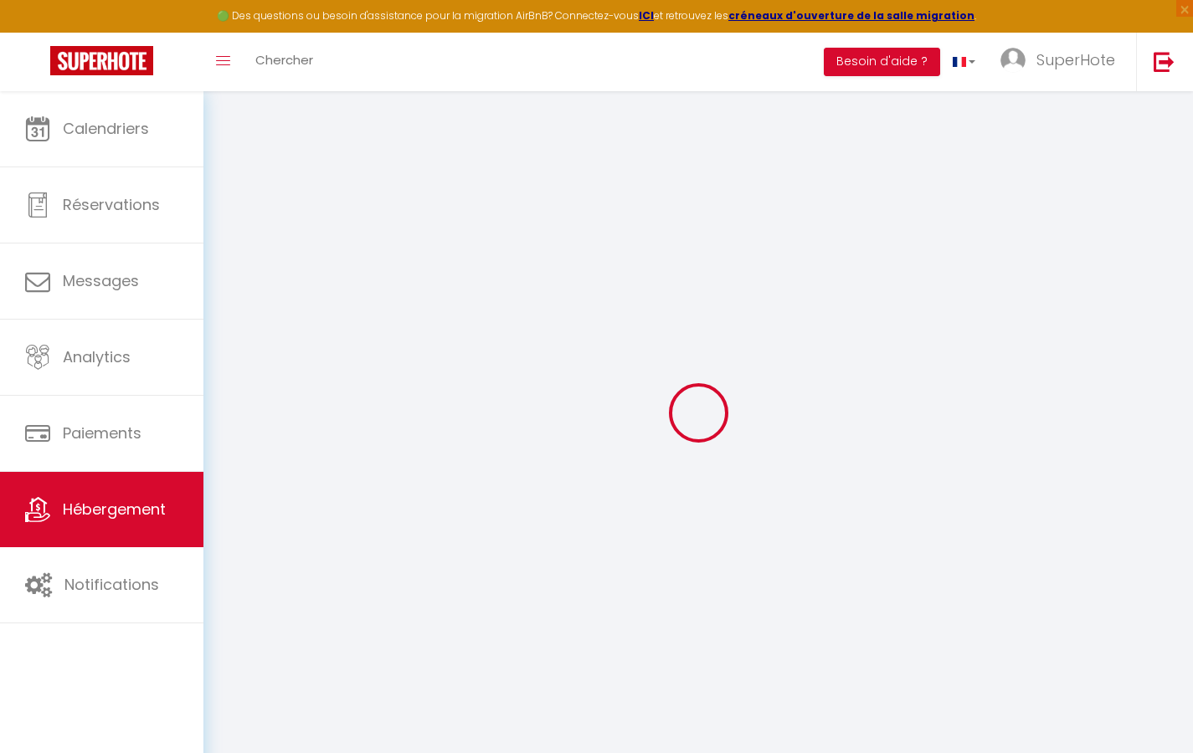
type input "0"
select select
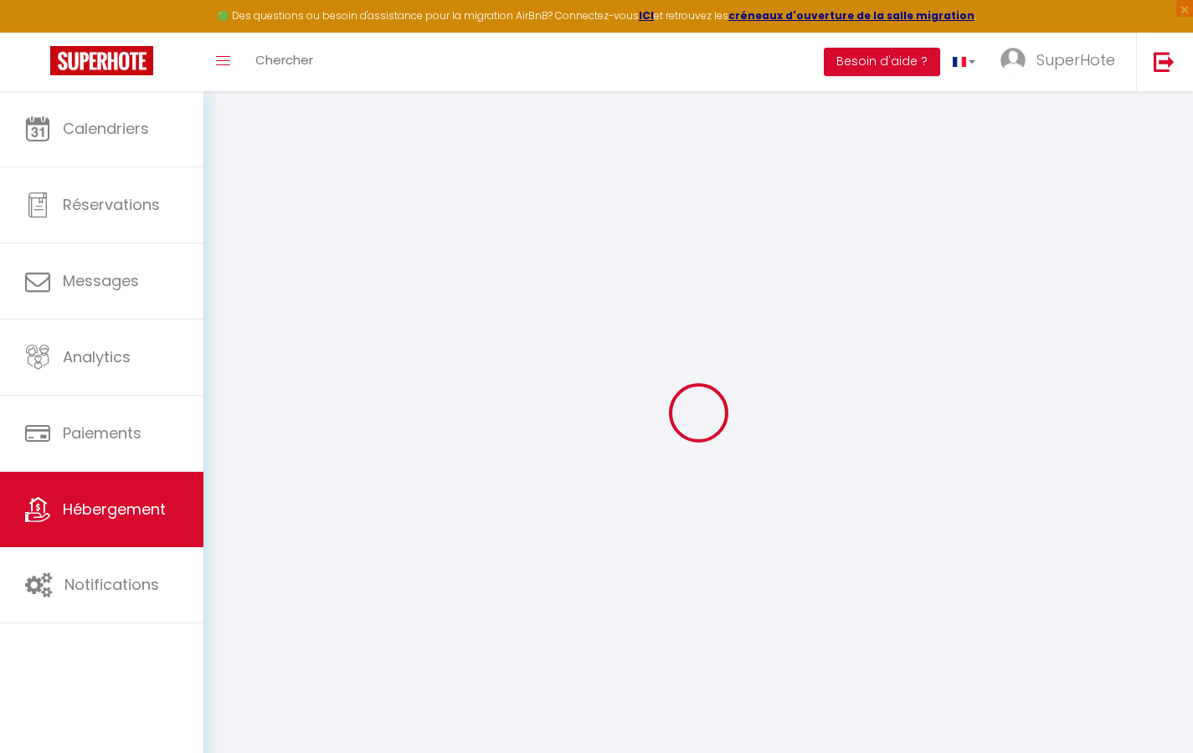
select select
checkbox input "true"
checkbox input "false"
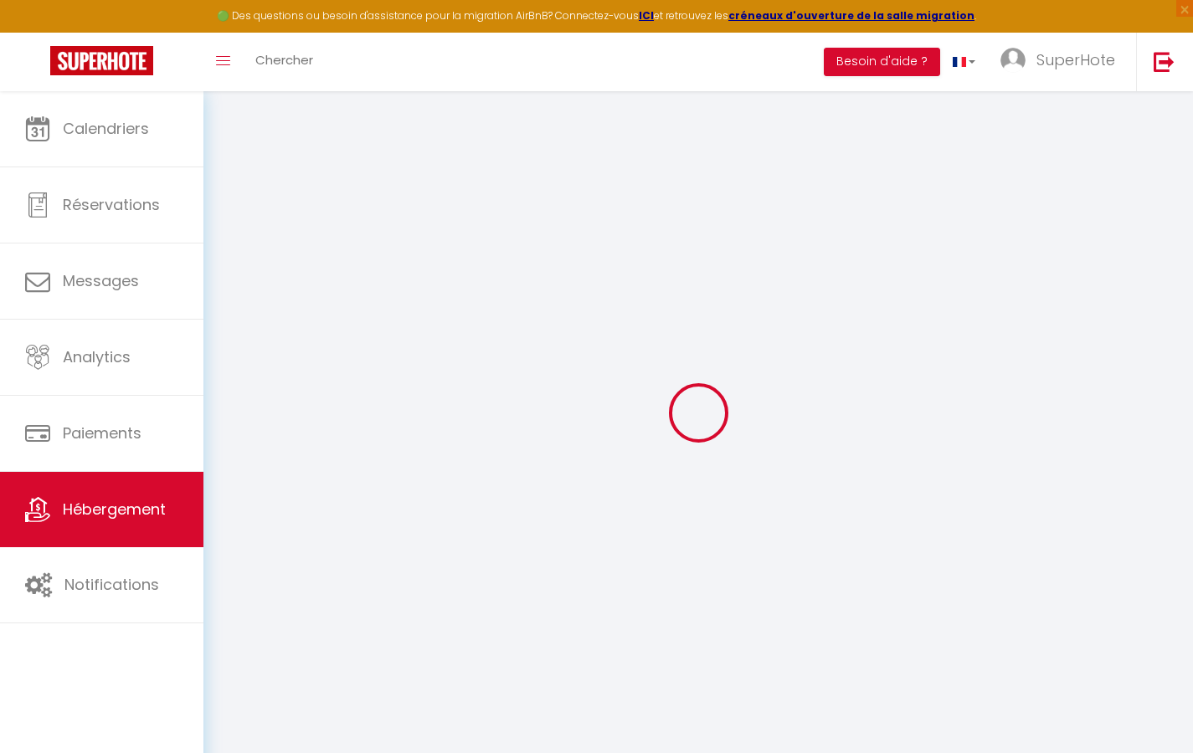
checkbox input "false"
